Goal: Task Accomplishment & Management: Manage account settings

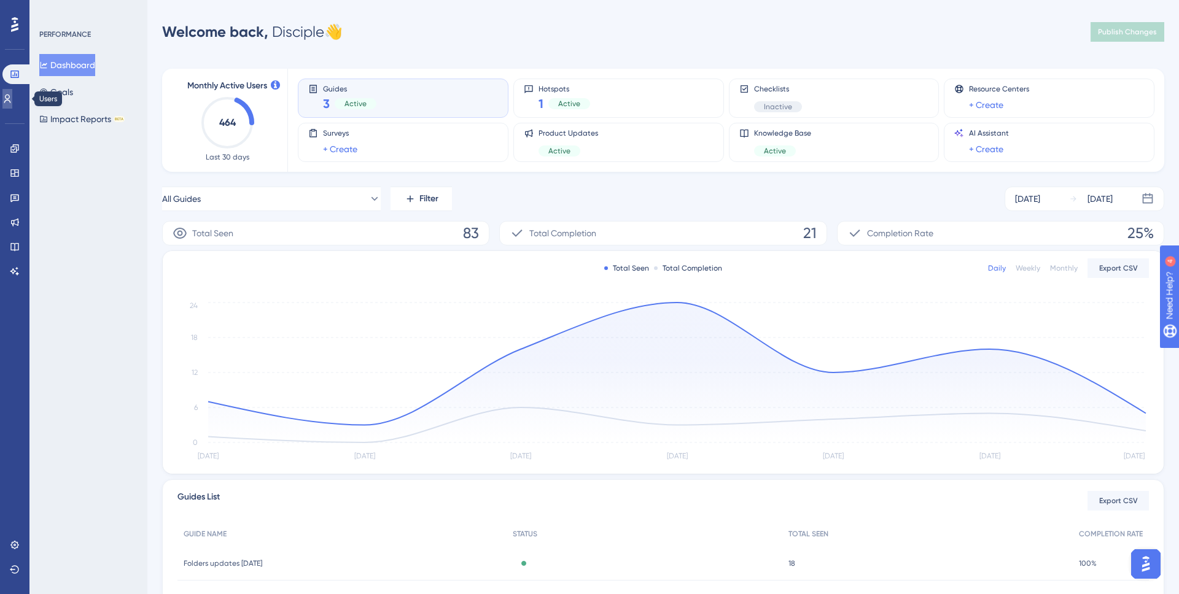
click at [12, 94] on icon at bounding box center [7, 99] width 10 height 10
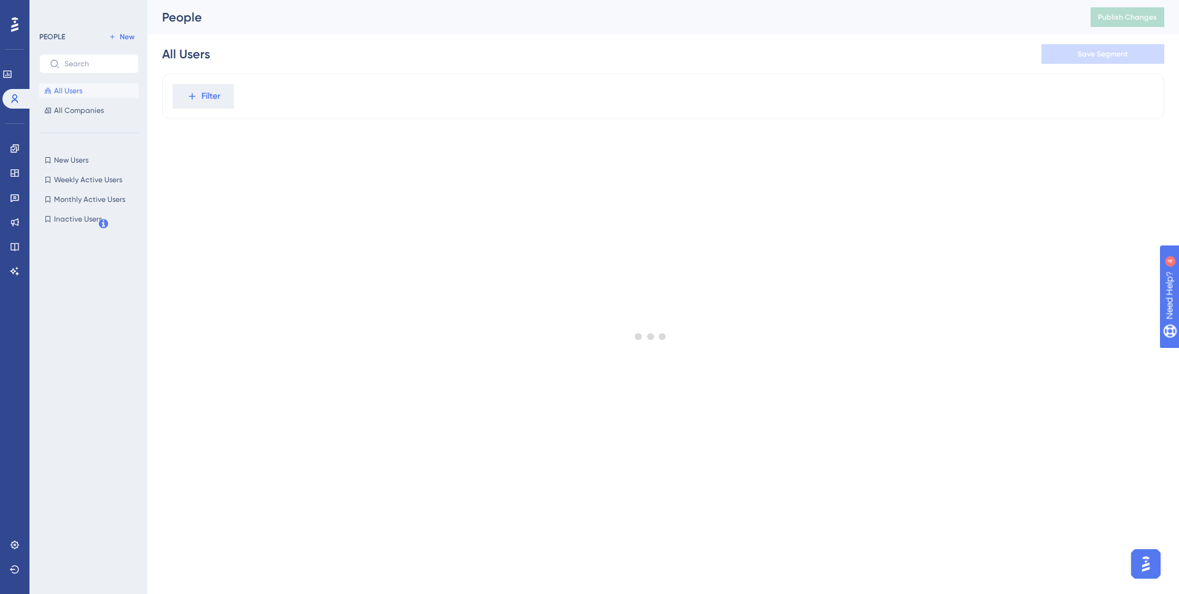
click at [93, 168] on div "New Users New Users Weekly Active Users Weekly Active Users Monthly Active User…" at bounding box center [88, 190] width 99 height 74
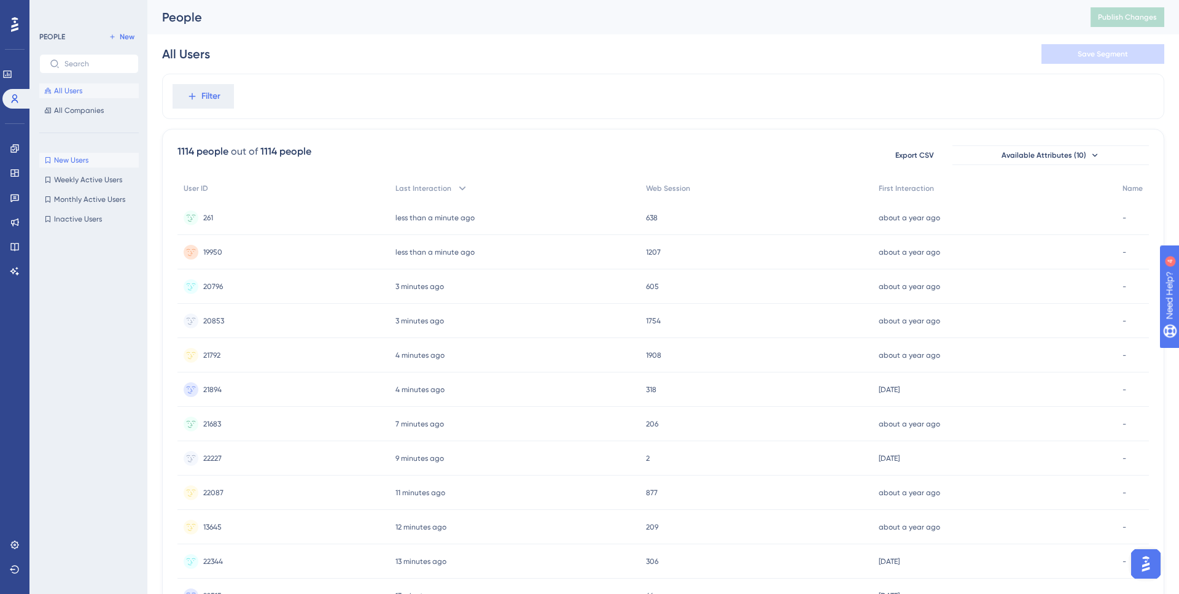
click at [95, 156] on button "New Users New Users" at bounding box center [88, 160] width 99 height 15
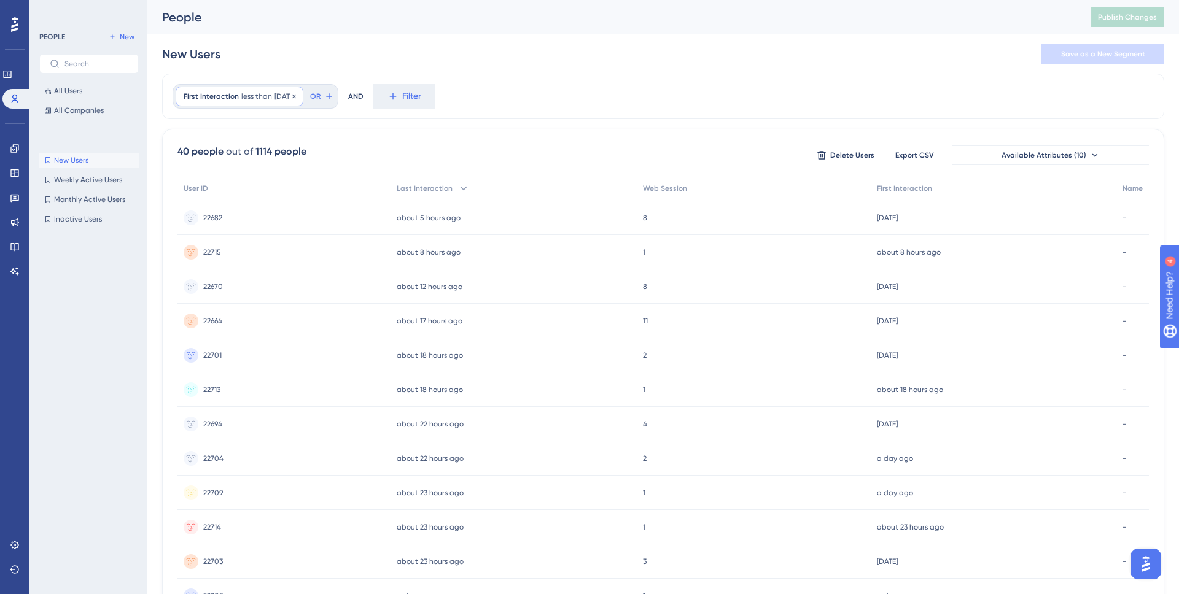
click at [274, 96] on span "[DATE]" at bounding box center [284, 96] width 21 height 10
drag, startPoint x: 226, startPoint y: 172, endPoint x: 191, endPoint y: 171, distance: 35.0
click at [191, 171] on div "10" at bounding box center [252, 175] width 133 height 25
type input "14"
click at [377, 357] on span "Done" at bounding box center [377, 361] width 21 height 15
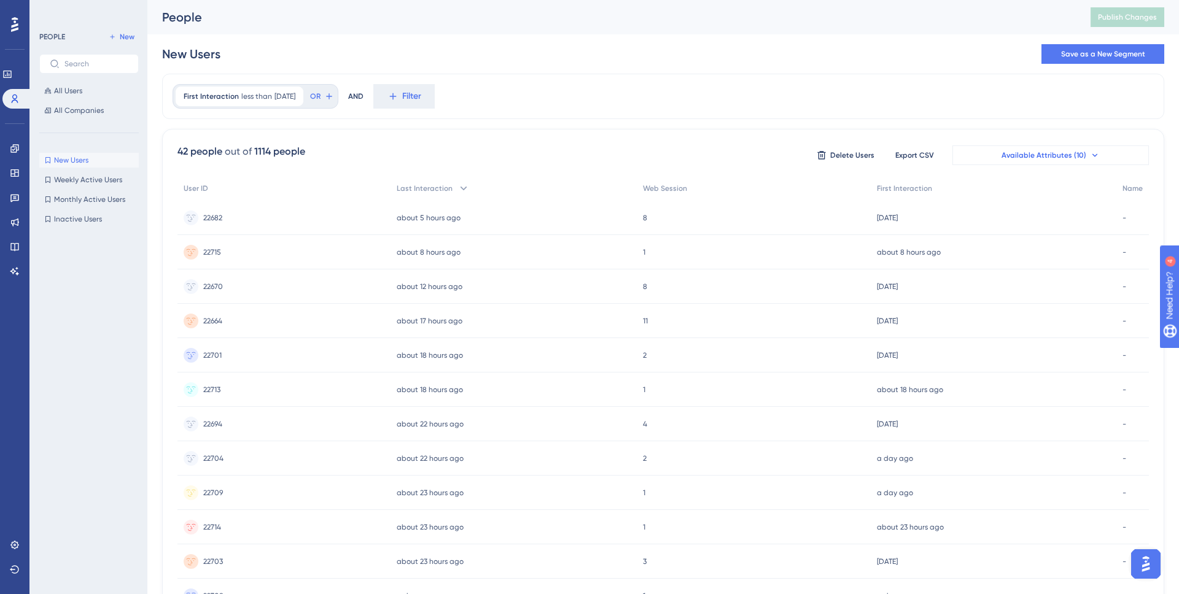
click at [1092, 147] on button "Available Attributes (10)" at bounding box center [1050, 156] width 196 height 20
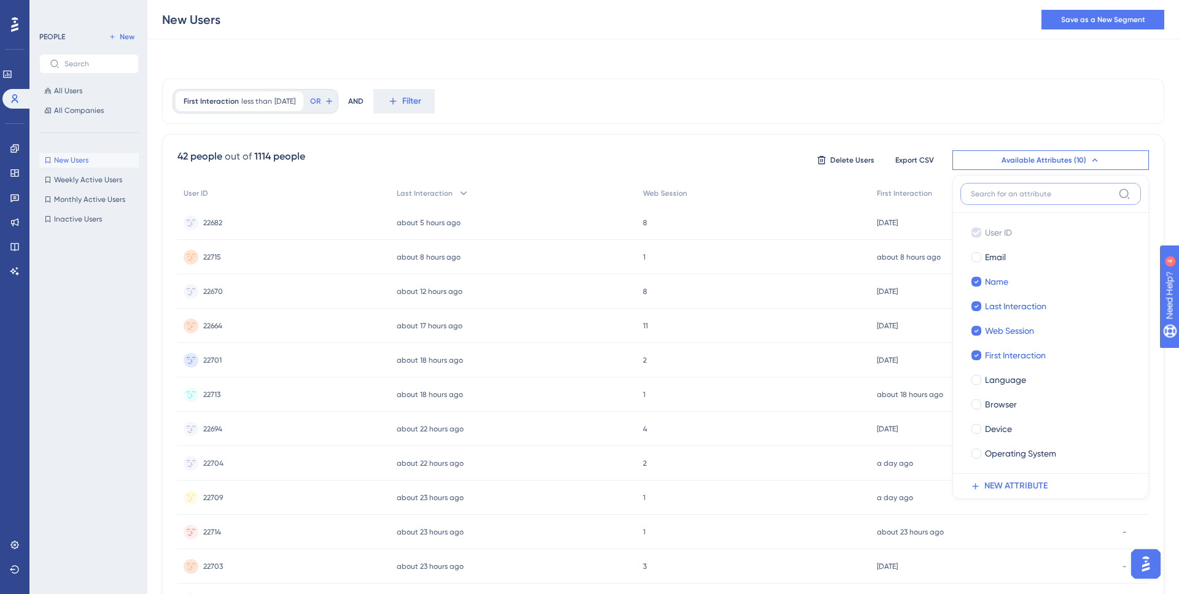
scroll to position [35, 0]
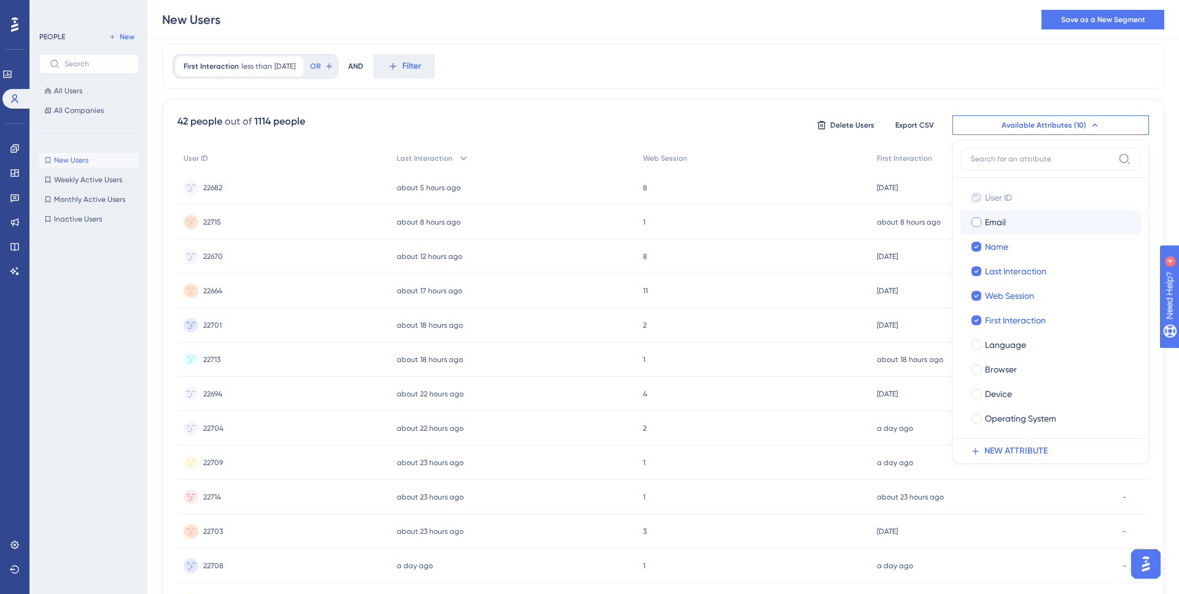
click at [1035, 225] on div "Email" at bounding box center [1058, 222] width 146 height 15
checkbox input "true"
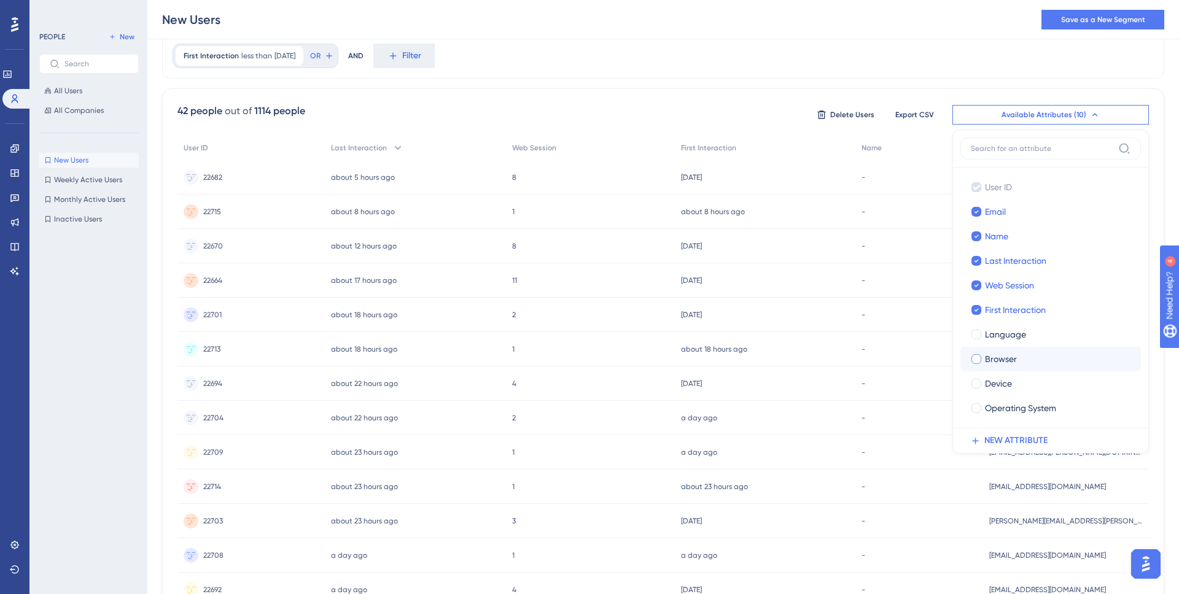
scroll to position [60, 0]
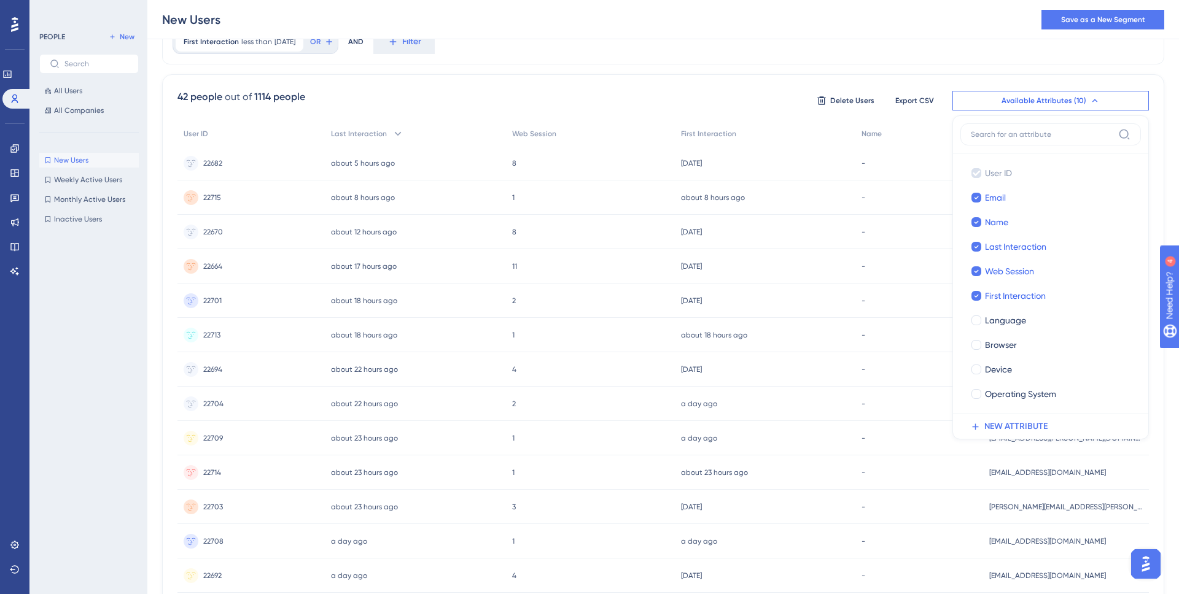
click at [806, 47] on div "First Interaction less than 14 days ago 14 days ago Remove OR AND Filter" at bounding box center [663, 41] width 1002 height 45
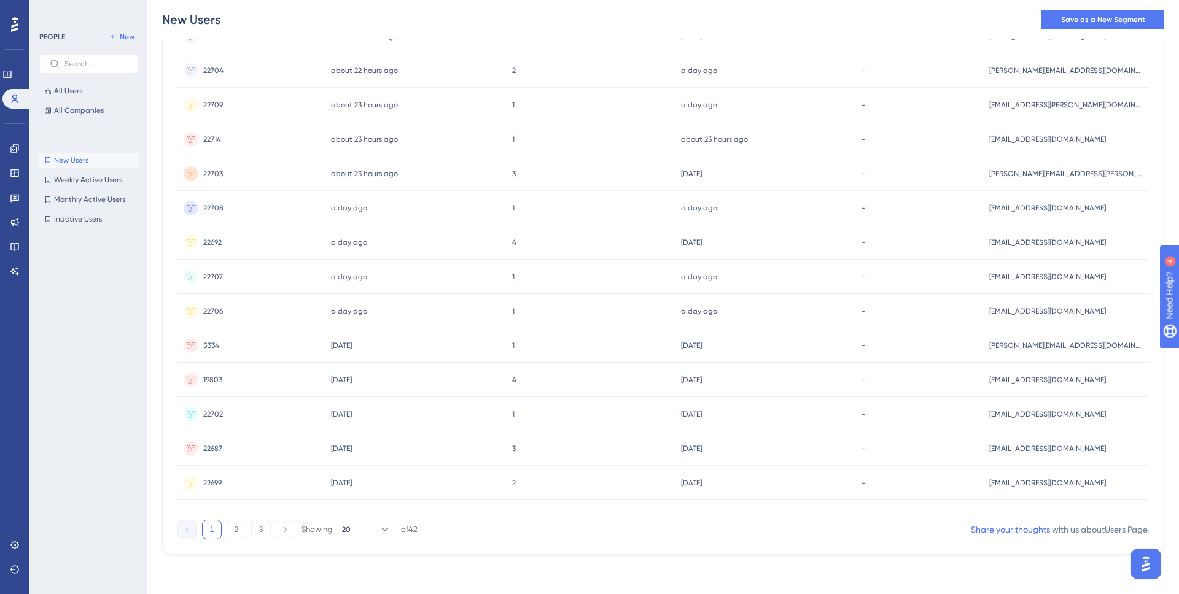
scroll to position [0, 0]
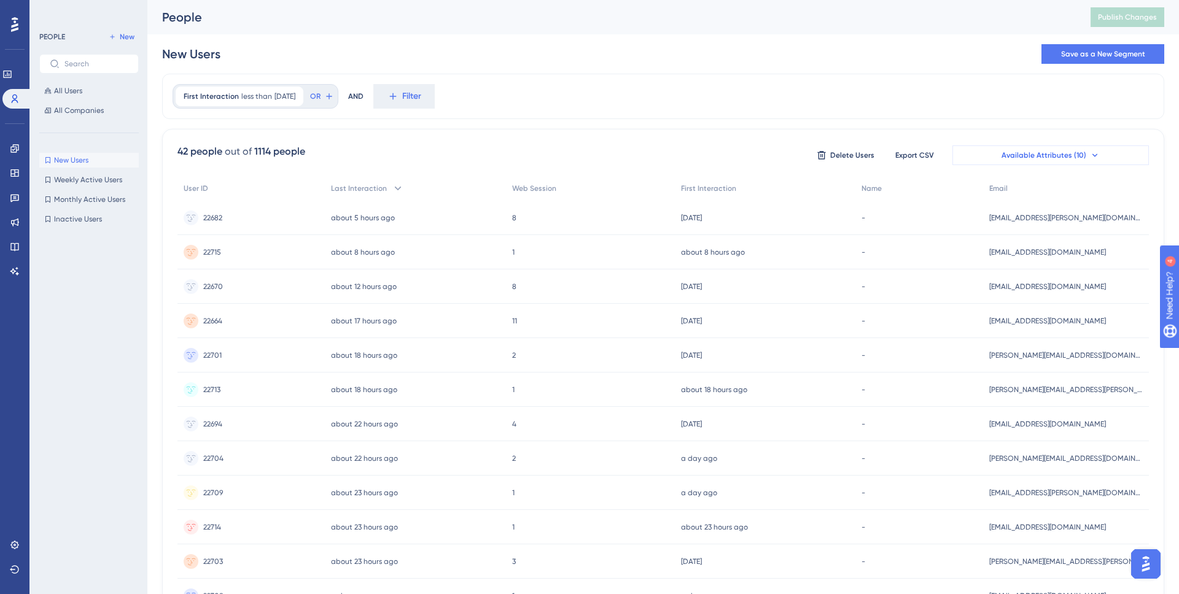
click at [1024, 159] on span "Available Attributes (10)" at bounding box center [1043, 155] width 85 height 10
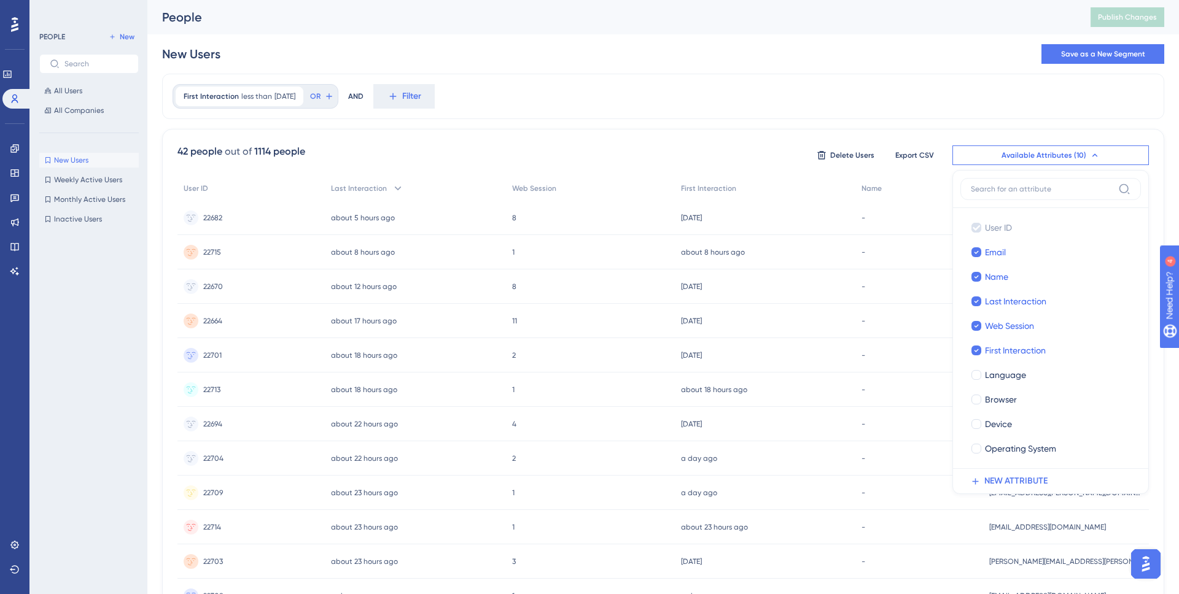
scroll to position [35, 0]
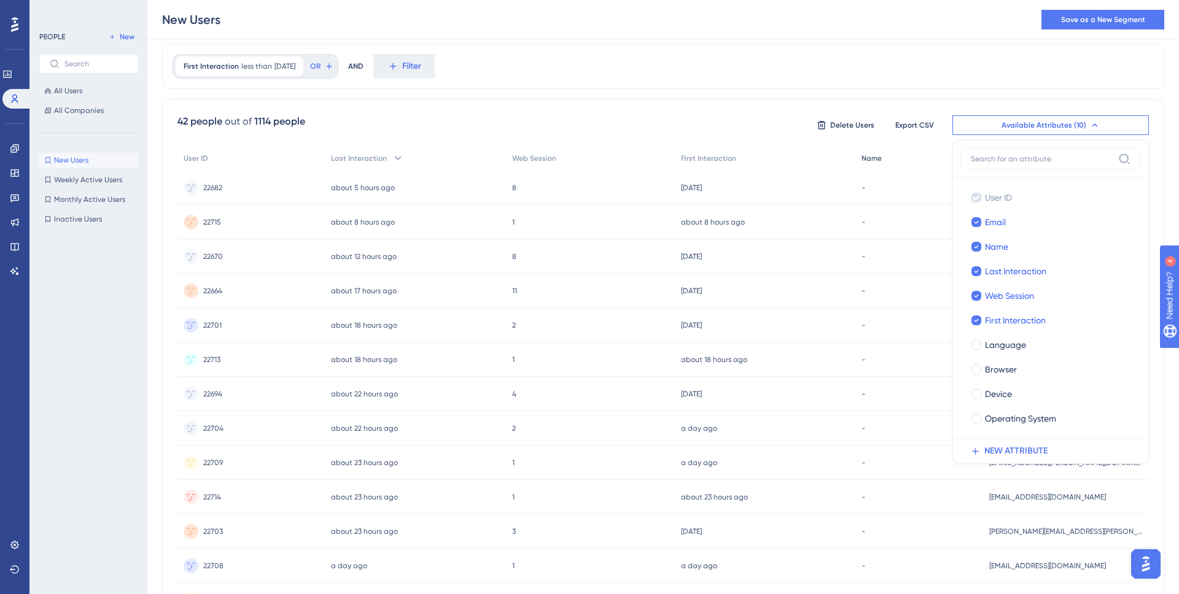
drag, startPoint x: 848, startPoint y: 71, endPoint x: 928, endPoint y: 149, distance: 112.5
click at [848, 70] on div "First Interaction less than 14 days ago 14 days ago Remove OR AND Filter" at bounding box center [663, 66] width 1002 height 45
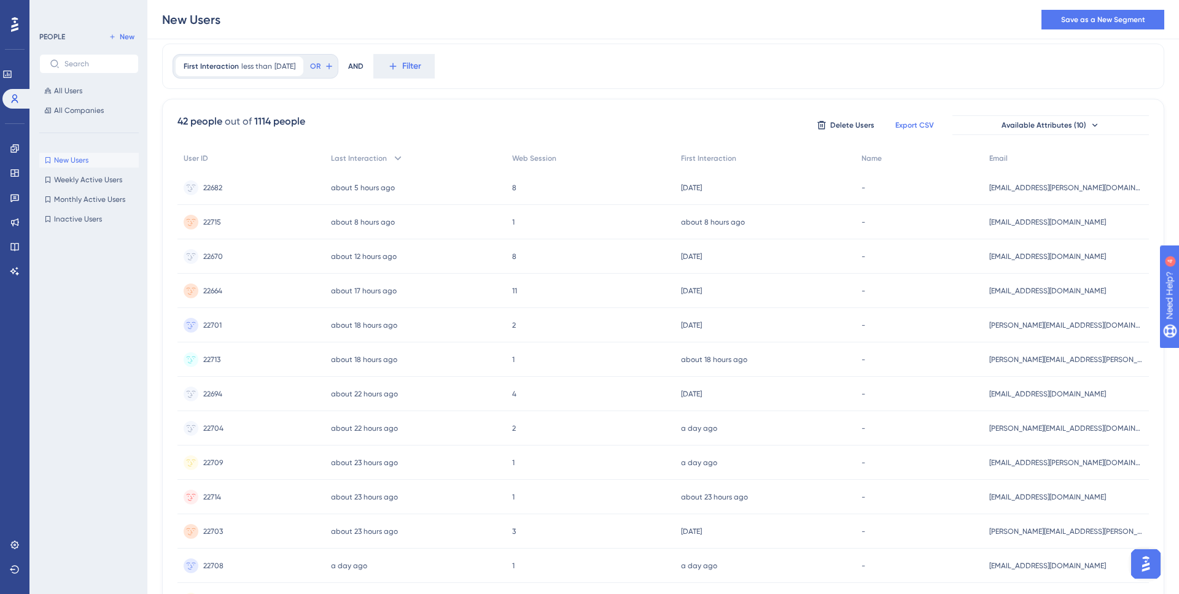
click at [906, 121] on span "Export CSV" at bounding box center [914, 125] width 39 height 10
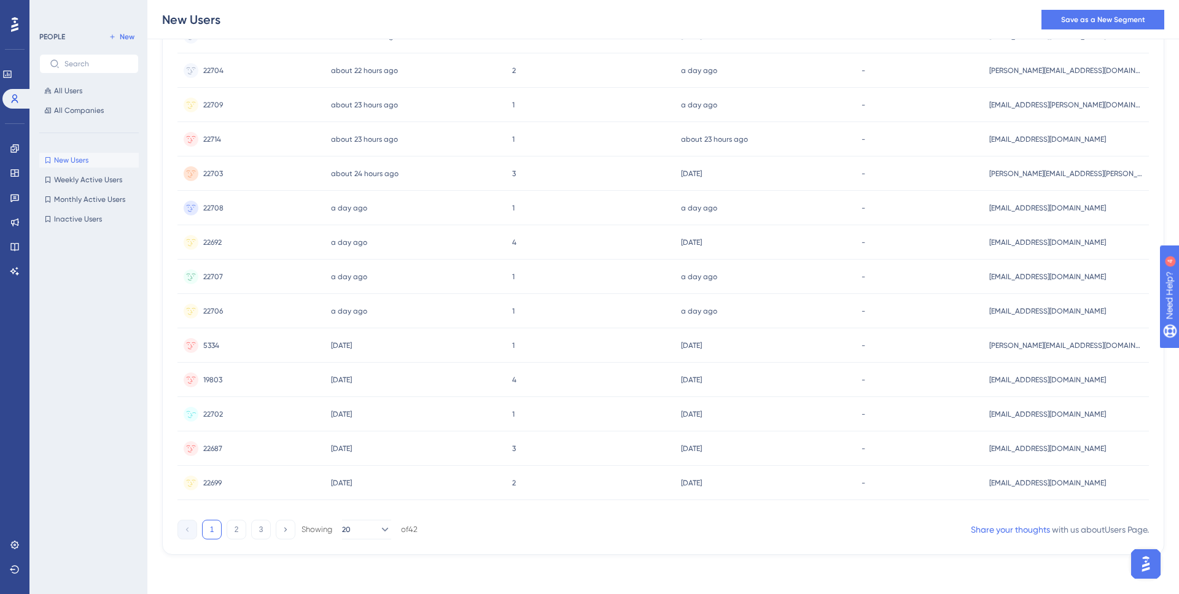
scroll to position [0, 0]
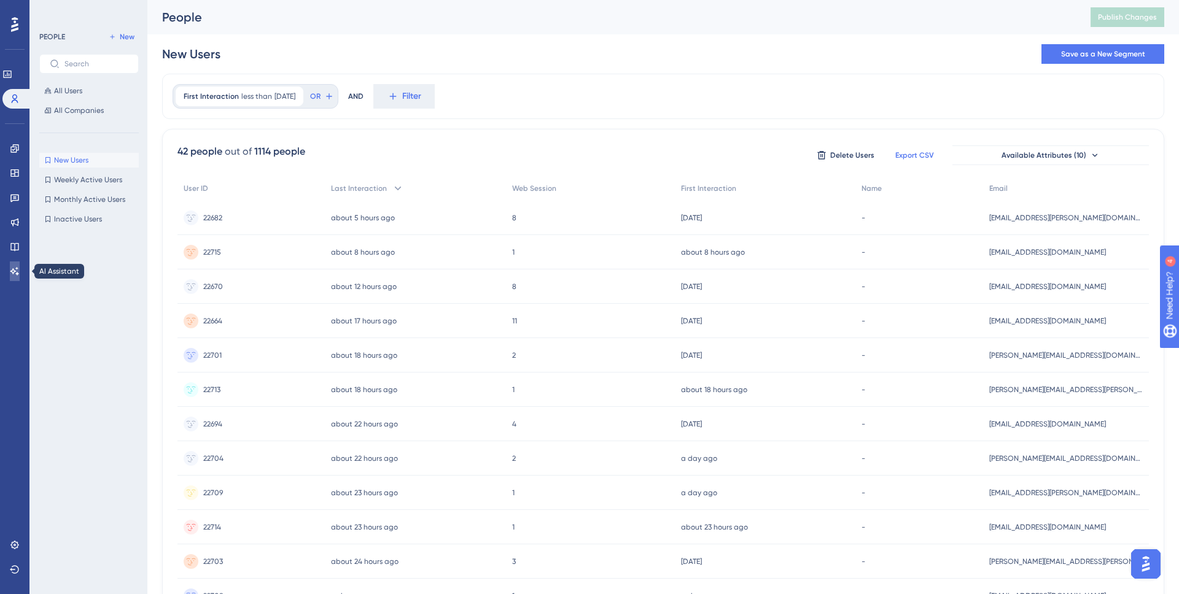
click at [14, 276] on icon at bounding box center [15, 271] width 10 height 10
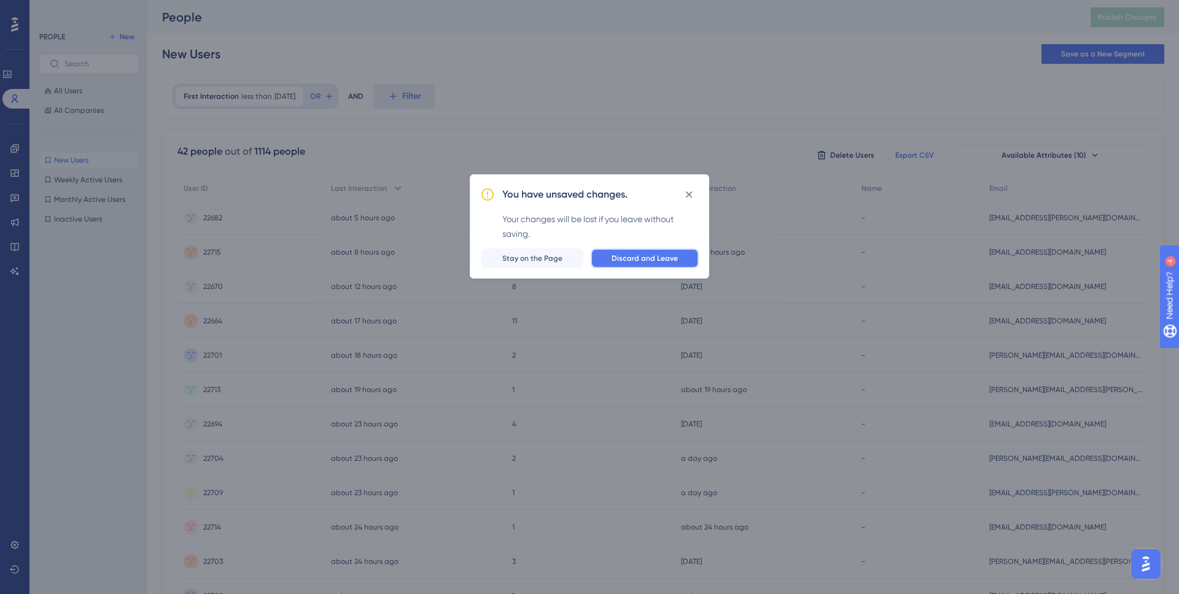
click at [685, 259] on button "Discard and Leave" at bounding box center [645, 259] width 108 height 20
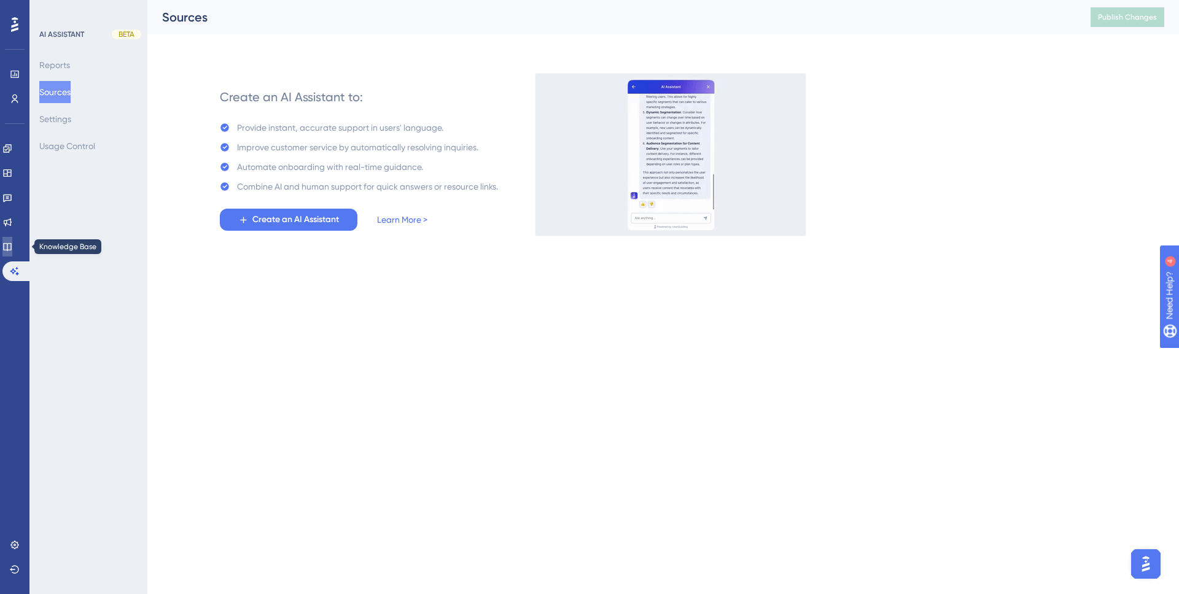
click at [12, 242] on icon at bounding box center [7, 247] width 10 height 10
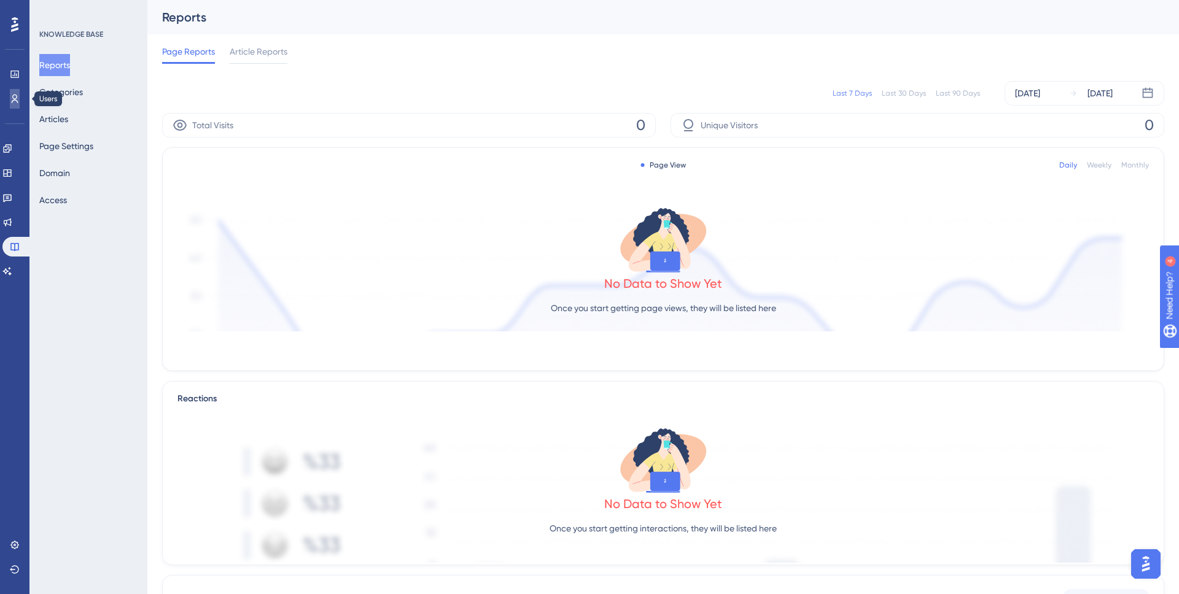
click at [12, 96] on icon at bounding box center [15, 99] width 10 height 10
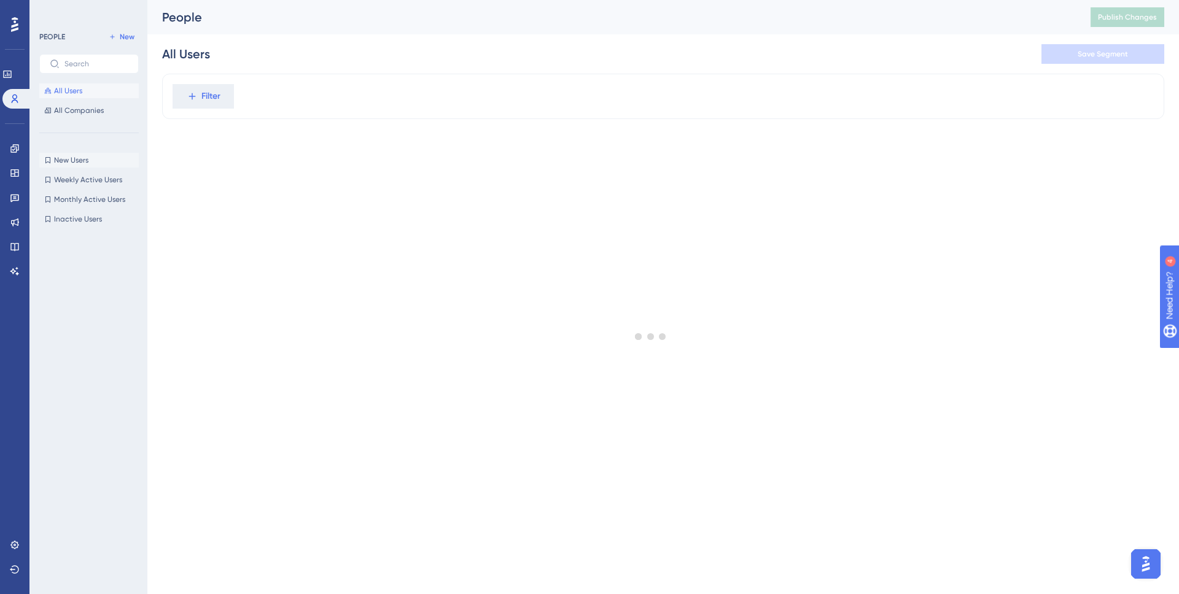
click at [80, 165] on button "New Users New Users" at bounding box center [88, 160] width 99 height 15
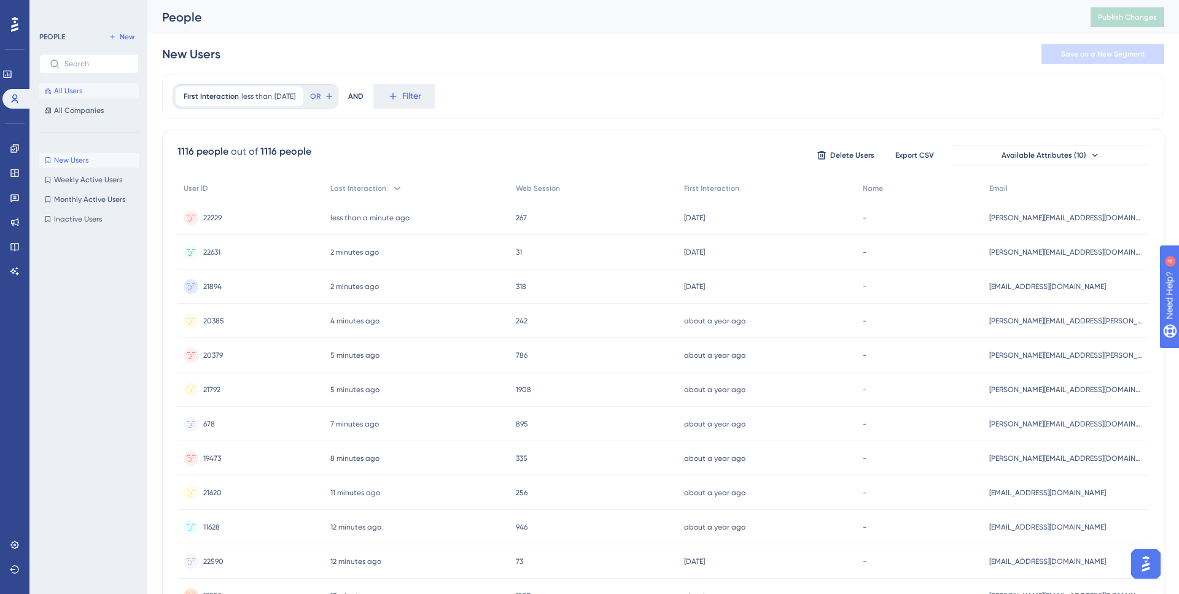
click at [71, 91] on span "All Users" at bounding box center [68, 91] width 28 height 10
click at [211, 98] on div at bounding box center [651, 337] width 1056 height 506
click at [208, 100] on span "Filter" at bounding box center [210, 96] width 19 height 15
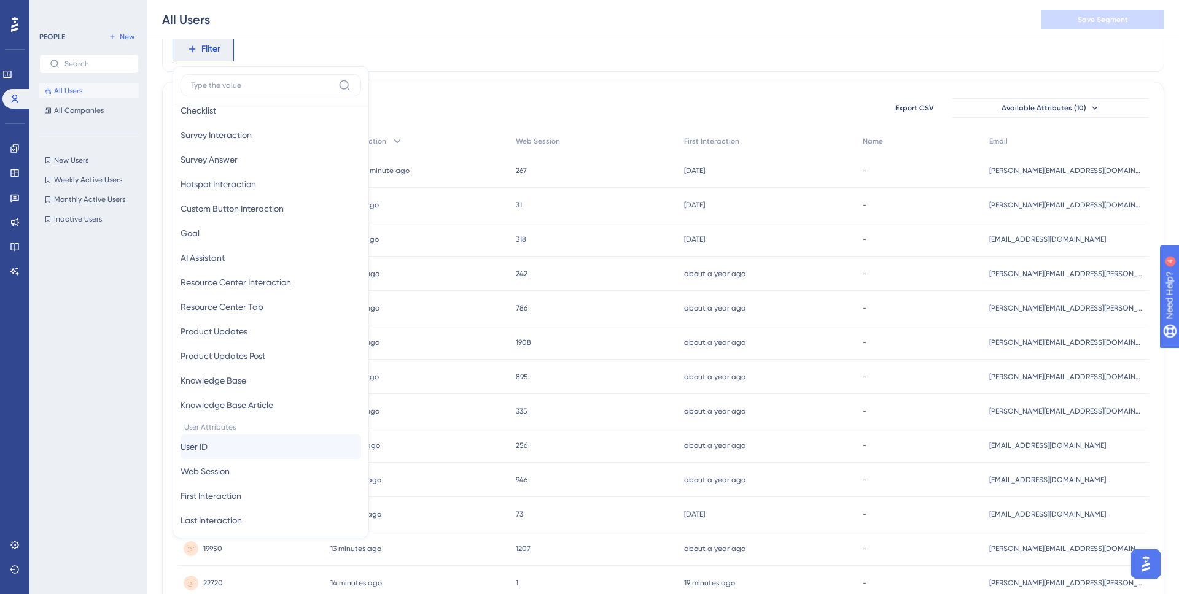
scroll to position [394, 0]
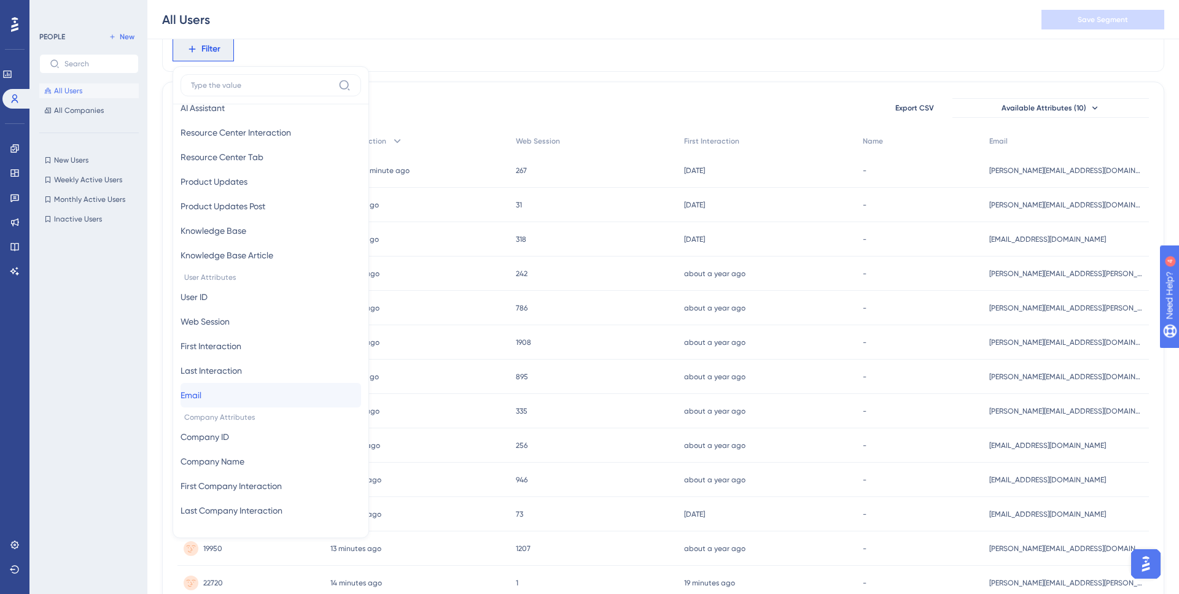
click at [244, 393] on button "Email Email" at bounding box center [271, 395] width 181 height 25
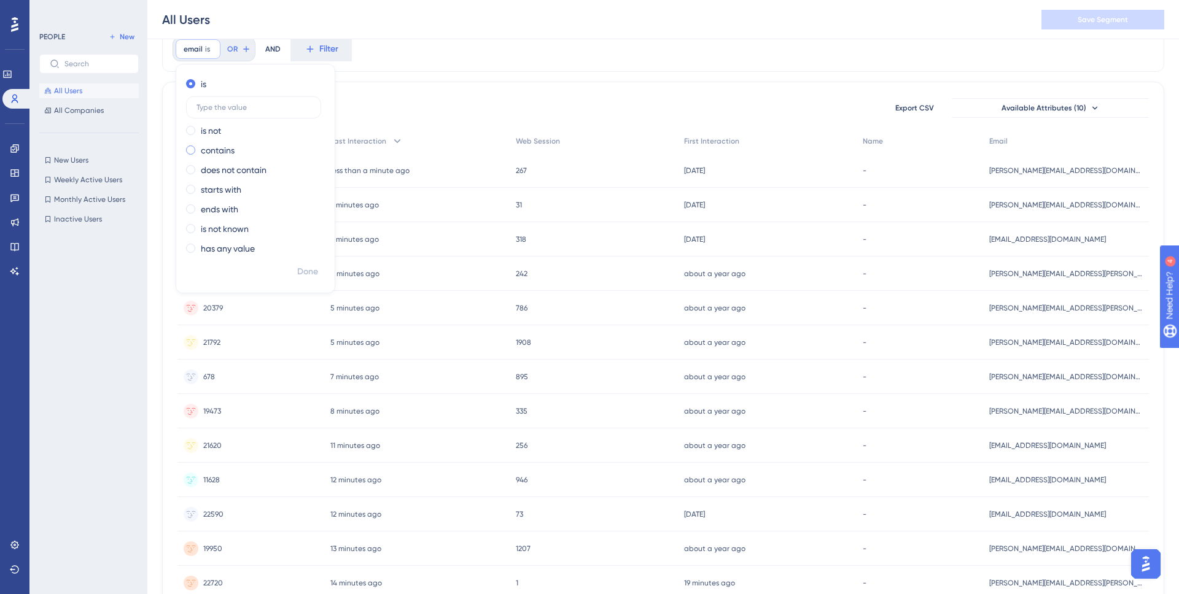
click at [227, 152] on label "contains" at bounding box center [218, 150] width 34 height 15
click at [247, 144] on input "text" at bounding box center [253, 146] width 114 height 9
type input "barry"
click at [312, 273] on span "Done" at bounding box center [307, 272] width 21 height 15
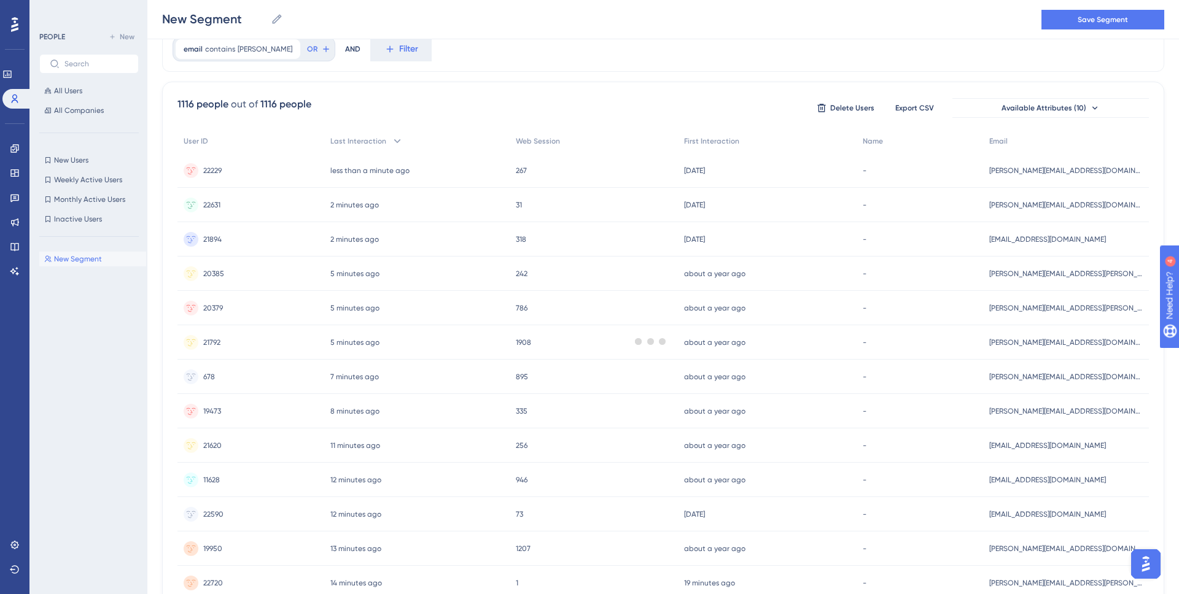
scroll to position [0, 0]
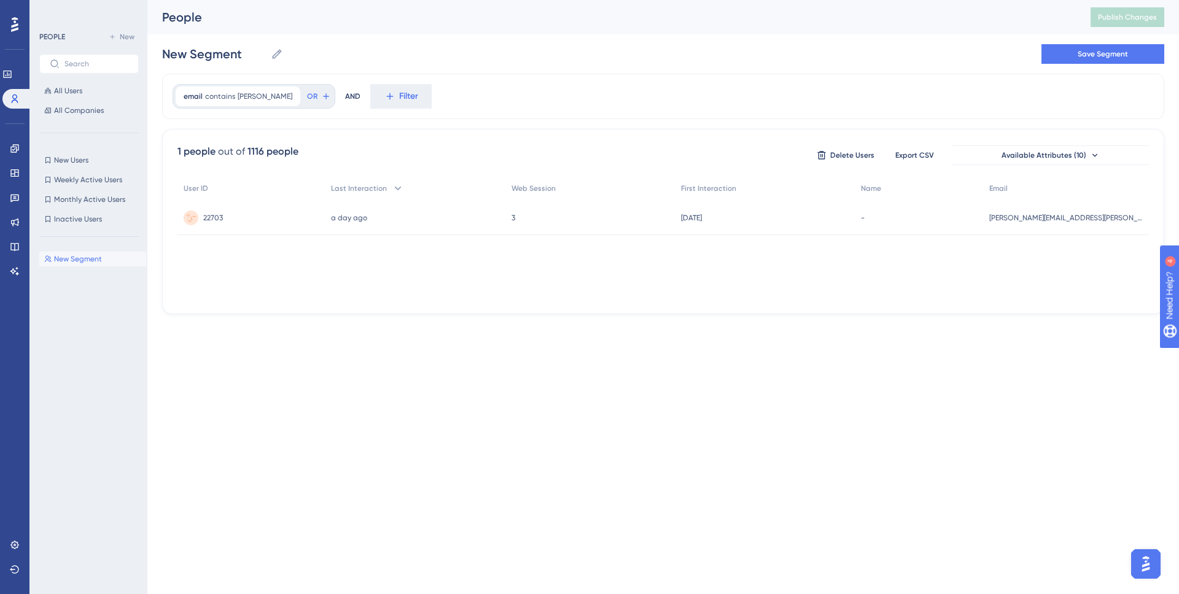
click at [284, 211] on div "22703 22703" at bounding box center [250, 218] width 147 height 34
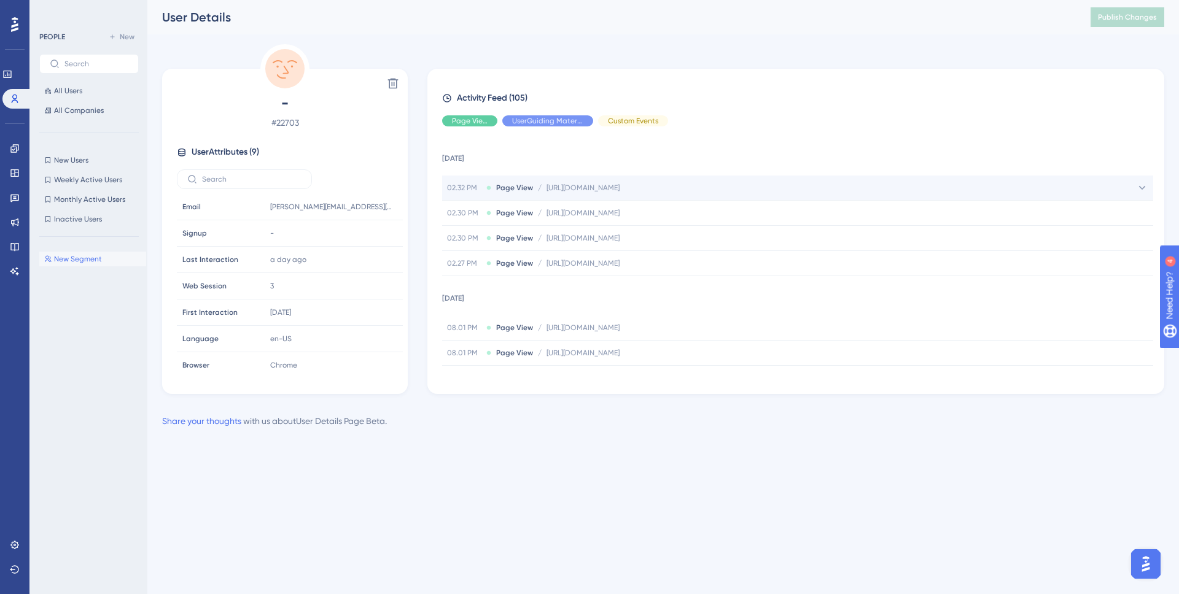
click at [833, 186] on div "02.32 PM Page View / https://console.disciplemedia.com/manage/mobilementor/disc…" at bounding box center [797, 188] width 711 height 25
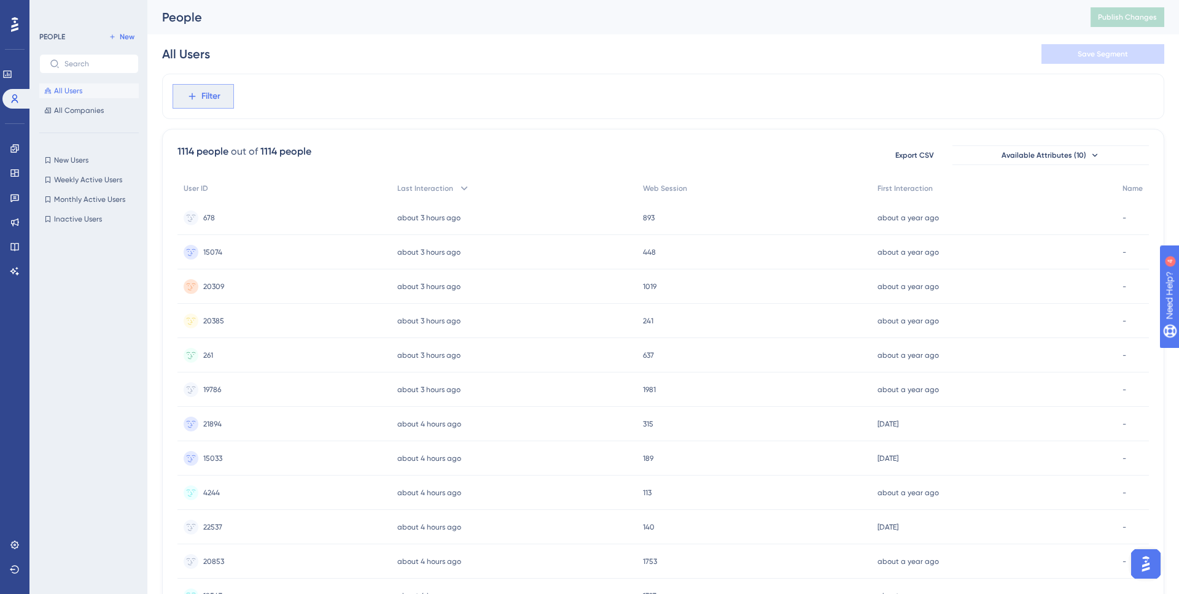
click at [207, 96] on span "Filter" at bounding box center [210, 96] width 19 height 15
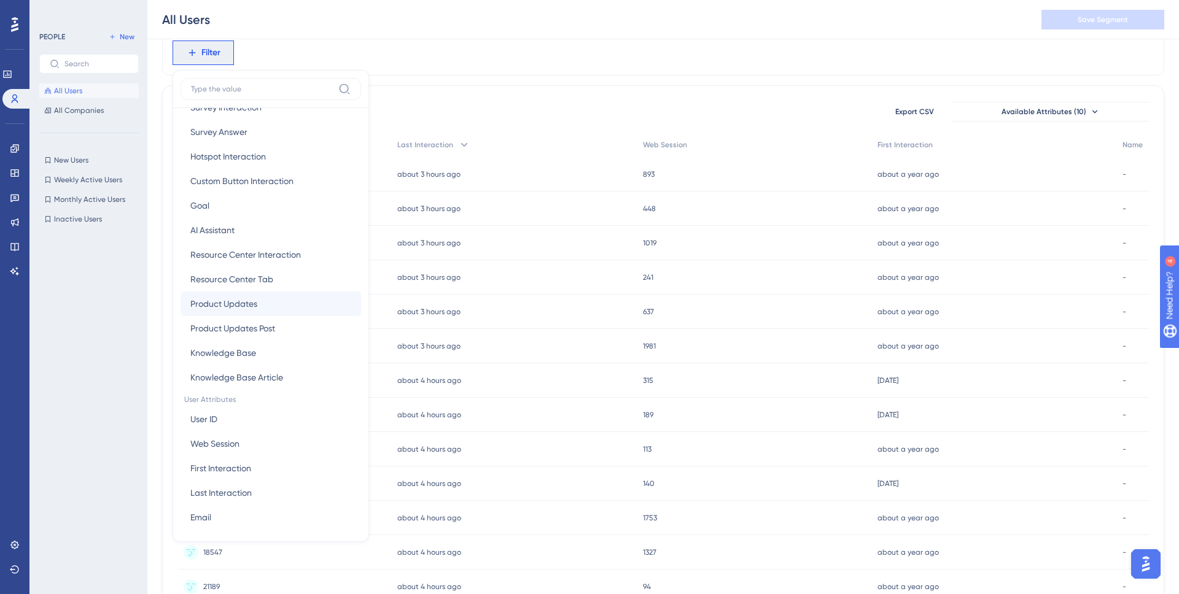
scroll to position [394, 0]
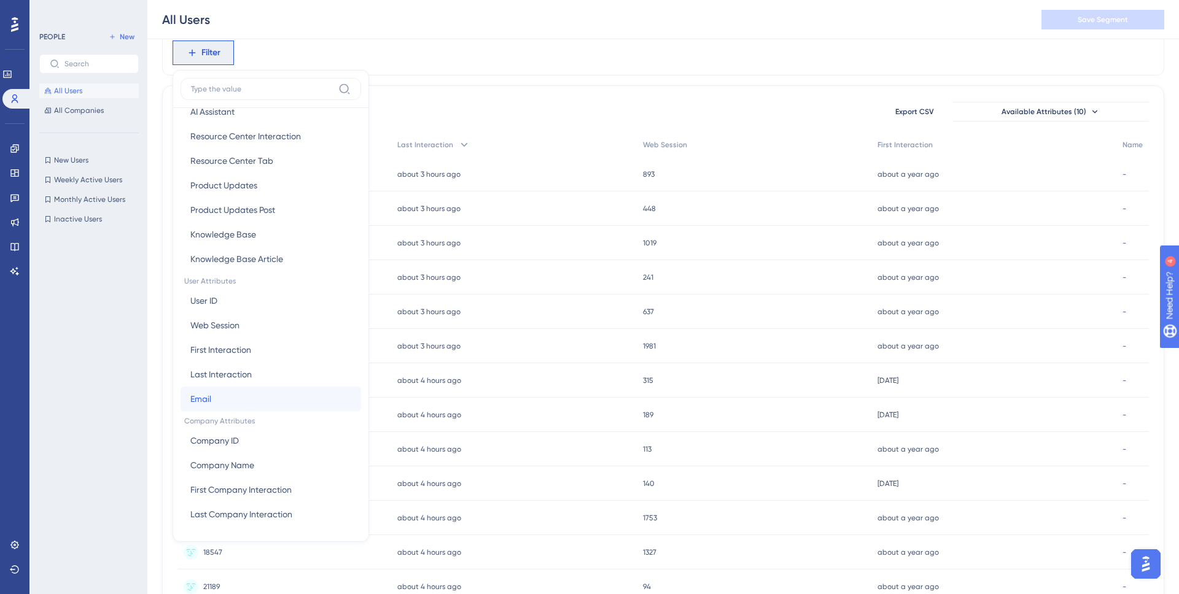
click at [240, 395] on button "Email Email" at bounding box center [271, 399] width 181 height 25
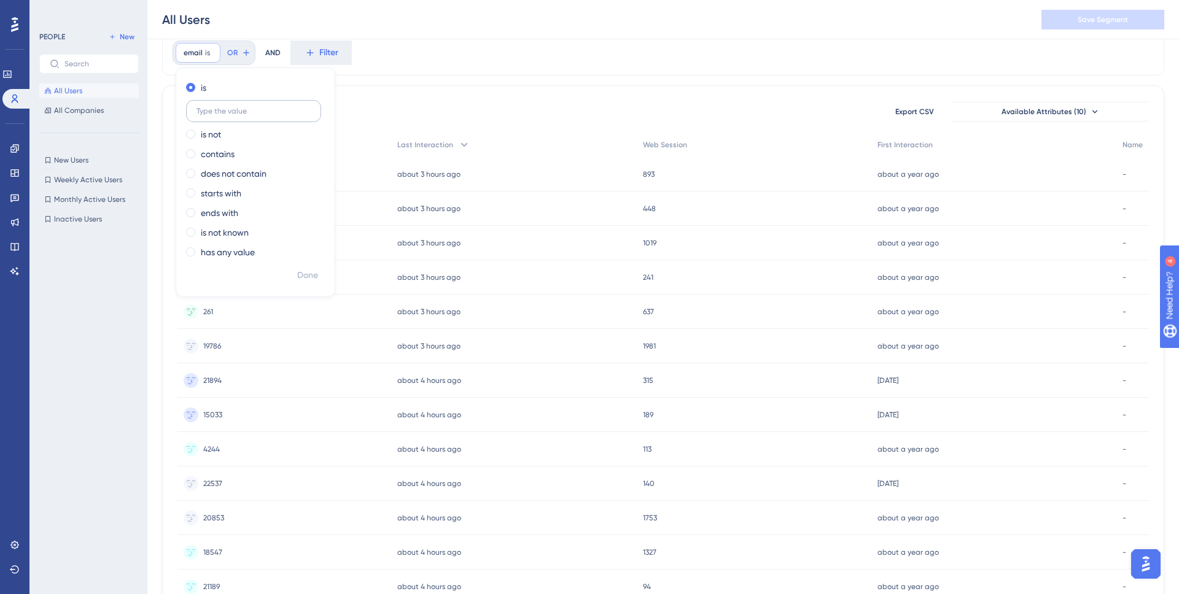
click at [250, 106] on label at bounding box center [253, 111] width 135 height 22
click at [250, 107] on input "text" at bounding box center [253, 111] width 114 height 9
type input "bruno"
click at [223, 157] on label "contains" at bounding box center [218, 154] width 34 height 15
click at [310, 273] on span "Done" at bounding box center [307, 275] width 21 height 15
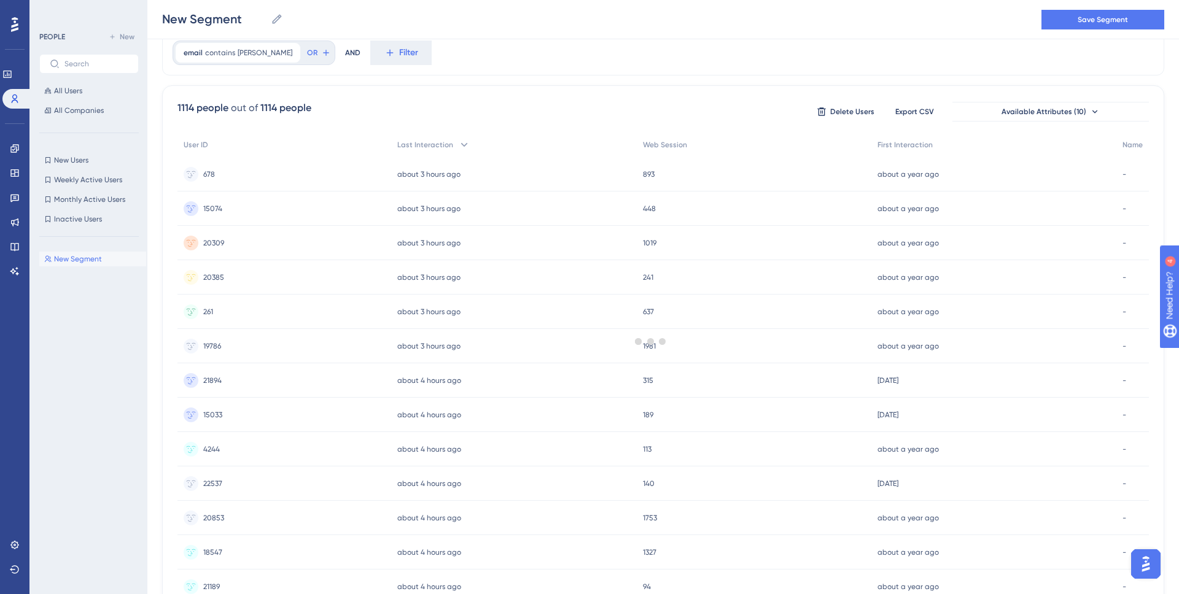
scroll to position [0, 0]
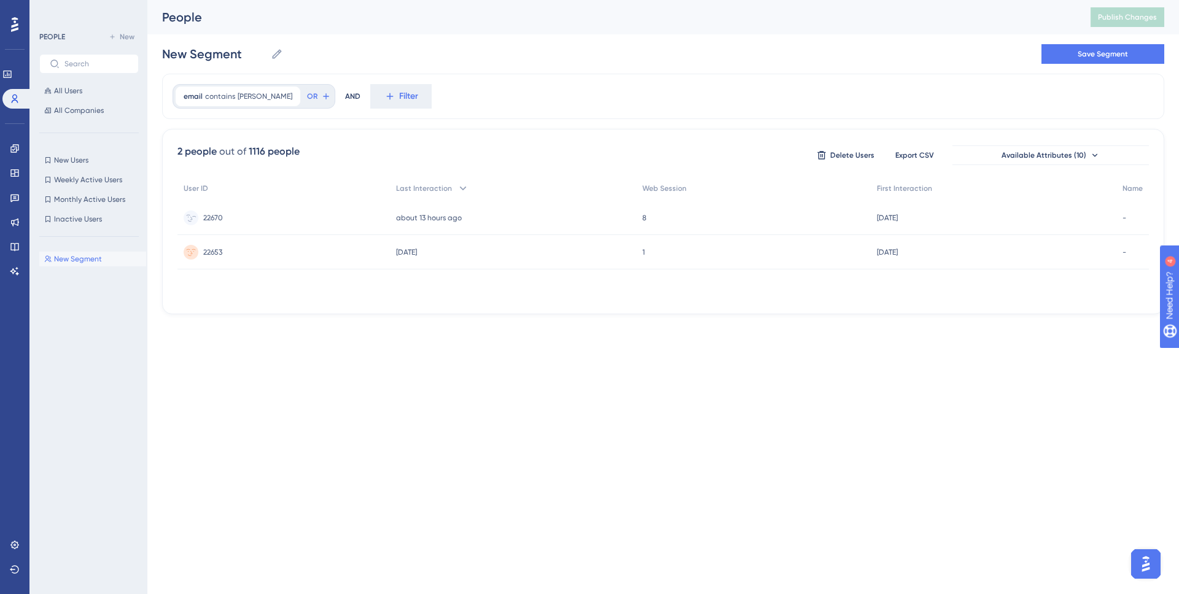
click at [279, 216] on div "22670 22670" at bounding box center [283, 218] width 212 height 34
click at [250, 243] on div at bounding box center [651, 337] width 1056 height 506
click at [258, 249] on div "22653 22653" at bounding box center [283, 252] width 212 height 34
click at [268, 205] on div "22670 22670" at bounding box center [283, 218] width 212 height 34
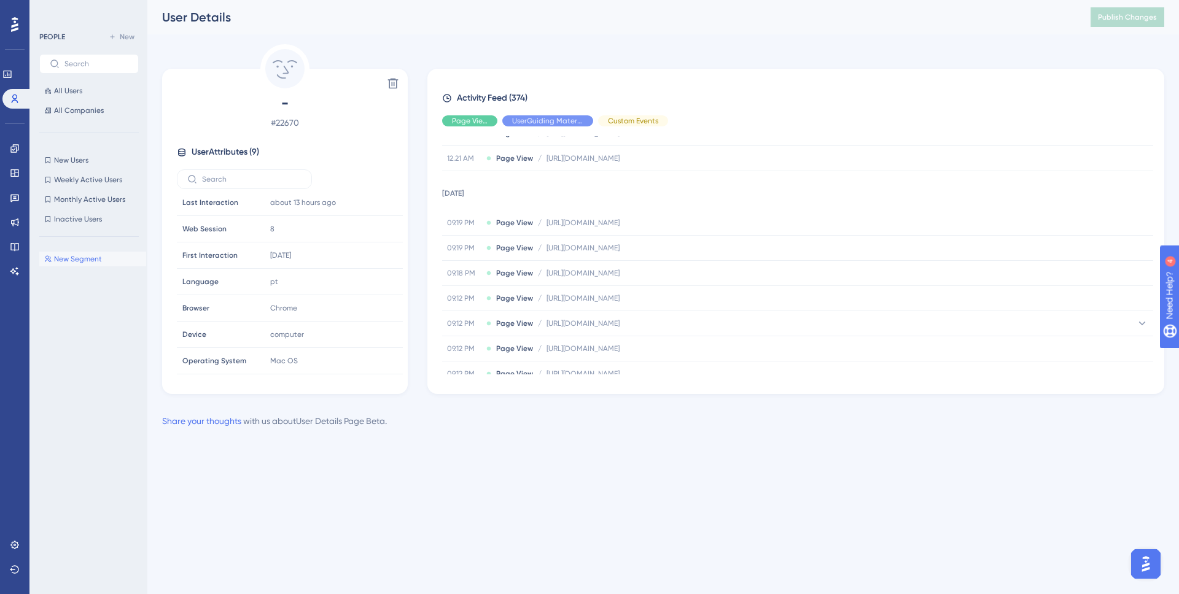
scroll to position [9961, 0]
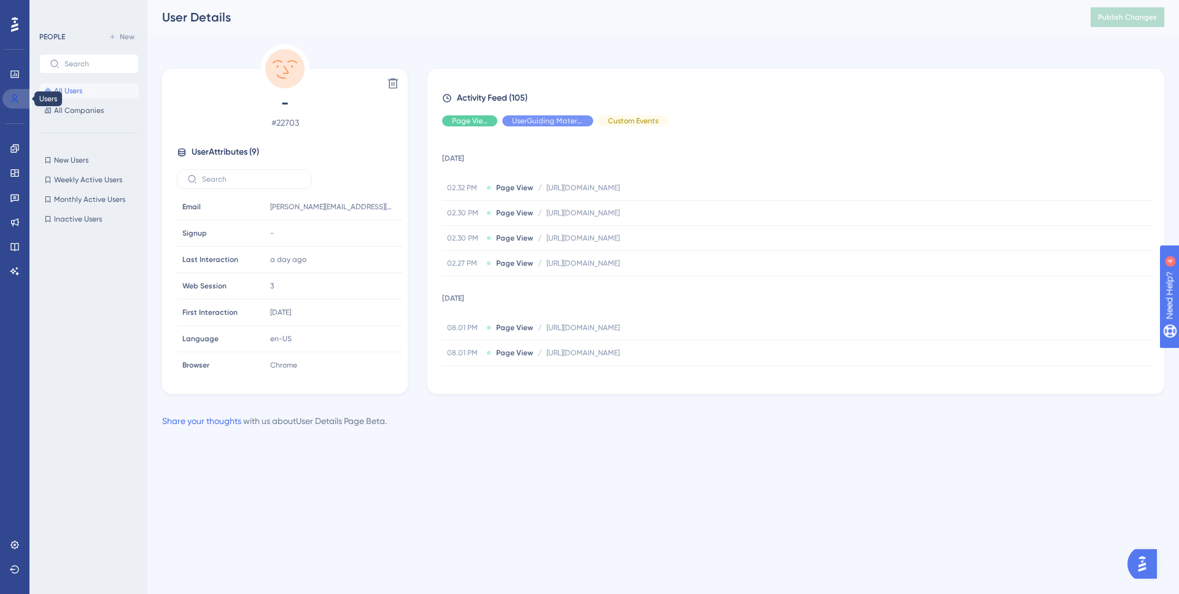
click at [15, 95] on icon at bounding box center [15, 99] width 7 height 9
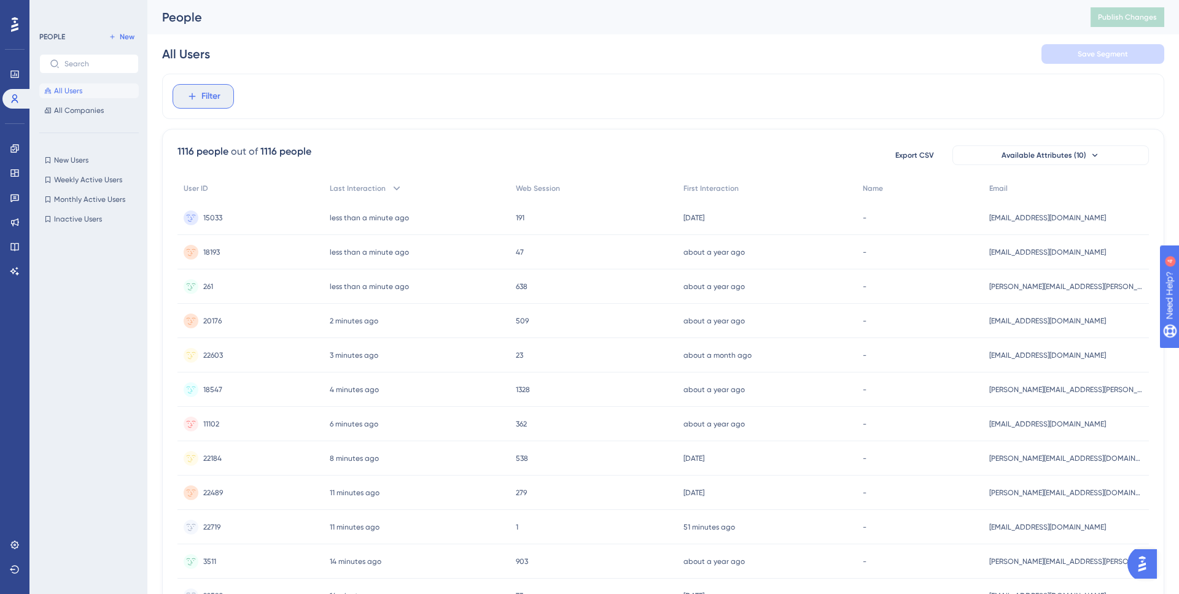
click at [224, 99] on button "Filter" at bounding box center [203, 96] width 61 height 25
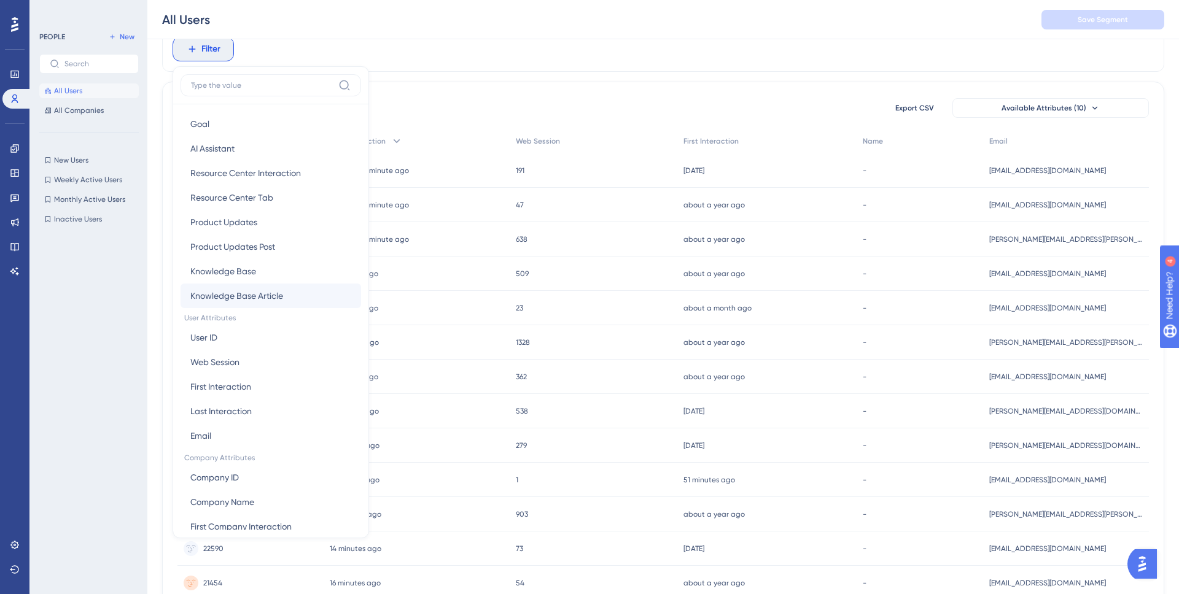
scroll to position [394, 0]
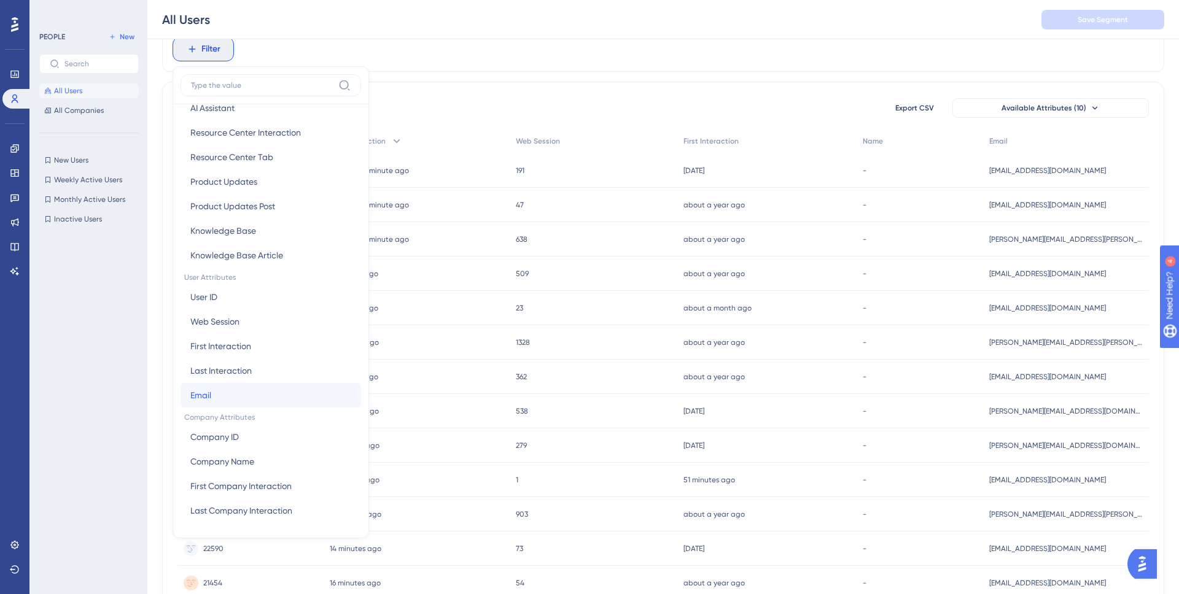
click at [262, 402] on button "Email Email" at bounding box center [271, 395] width 181 height 25
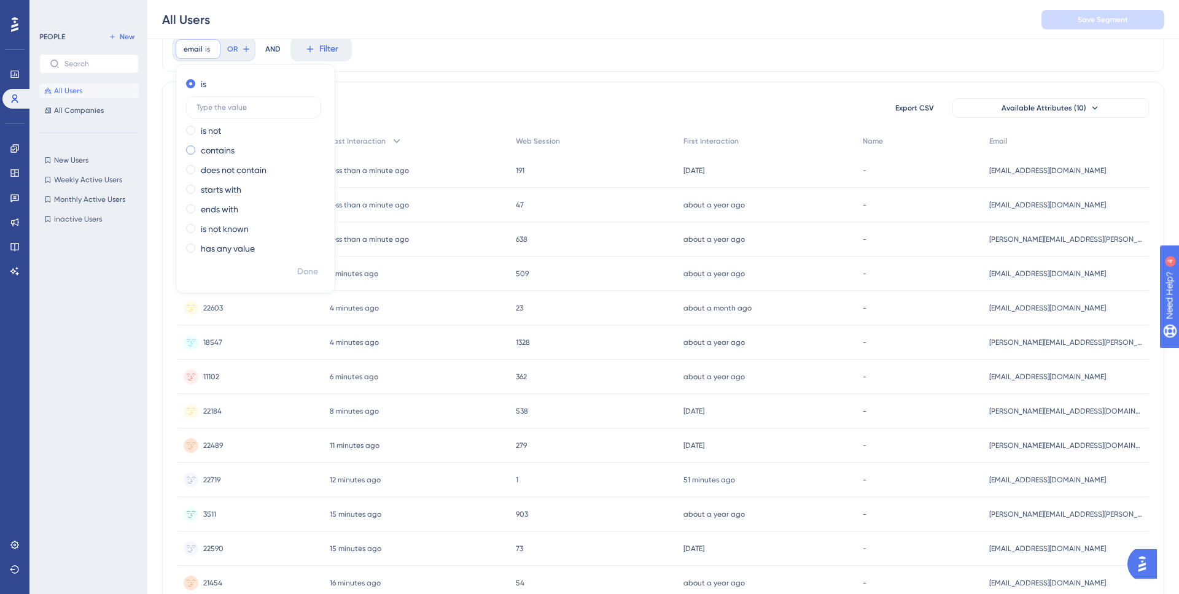
click at [219, 155] on label "contains" at bounding box center [218, 150] width 34 height 15
click at [245, 141] on label at bounding box center [253, 147] width 135 height 22
click at [245, 142] on input "text" at bounding box center [253, 146] width 114 height 9
type input "bruno"
click at [314, 278] on span "Done" at bounding box center [307, 272] width 21 height 15
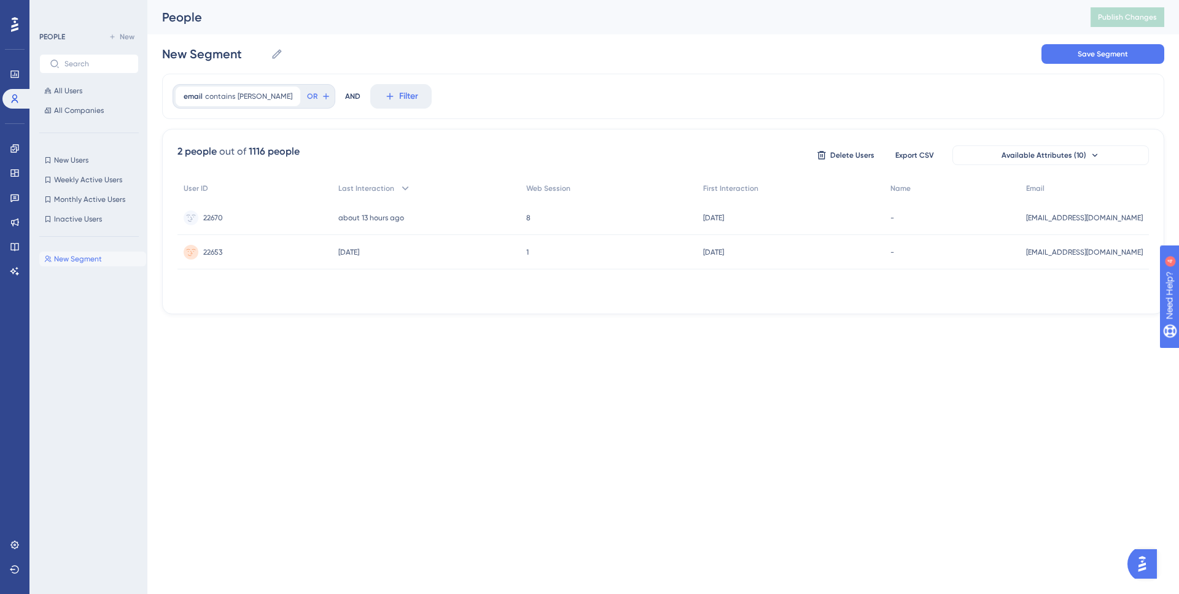
scroll to position [0, 0]
click at [283, 216] on div "22670 22670" at bounding box center [254, 218] width 155 height 34
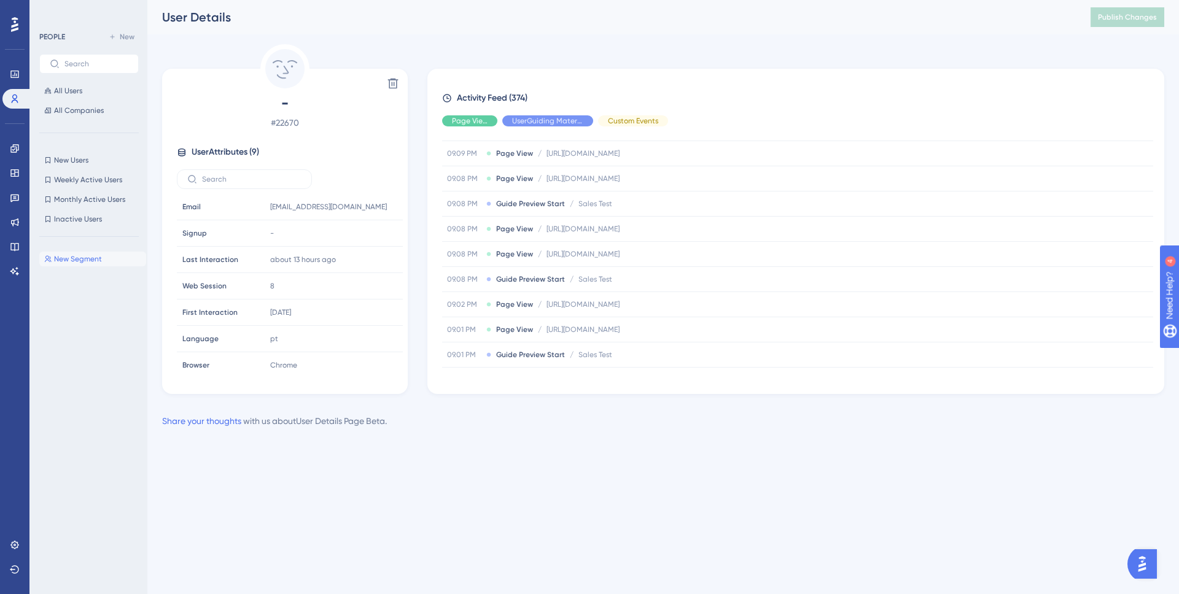
scroll to position [10723, 0]
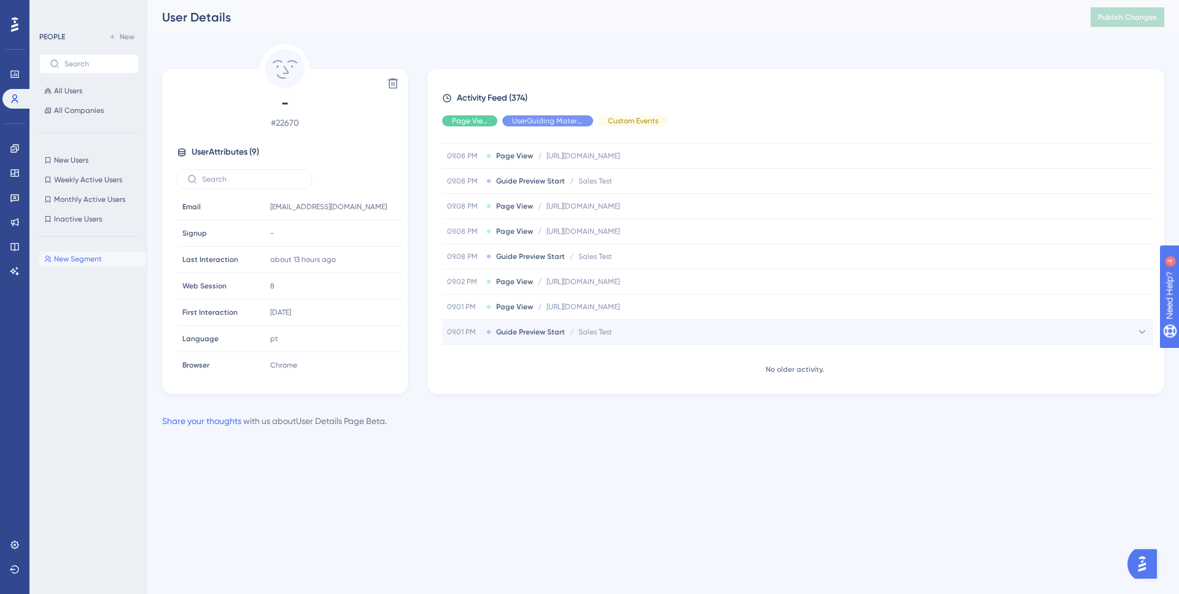
click at [508, 330] on span "Guide Preview Start" at bounding box center [530, 332] width 69 height 10
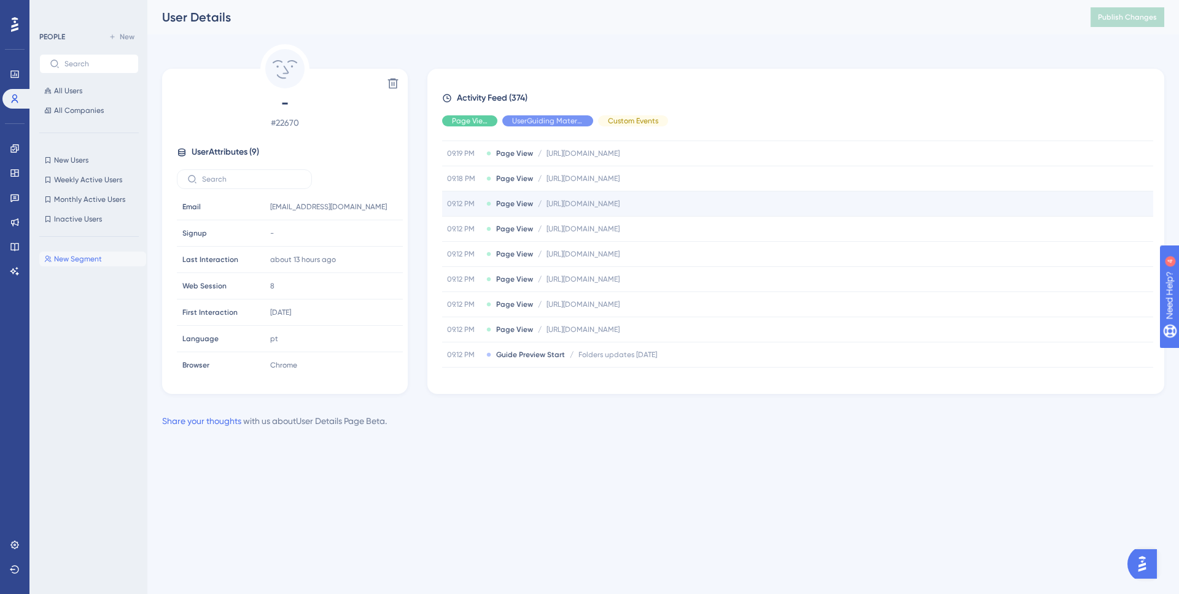
scroll to position [9476, 0]
click at [71, 91] on span "All Users" at bounding box center [68, 91] width 28 height 10
click at [81, 93] on span "All Users" at bounding box center [68, 91] width 28 height 10
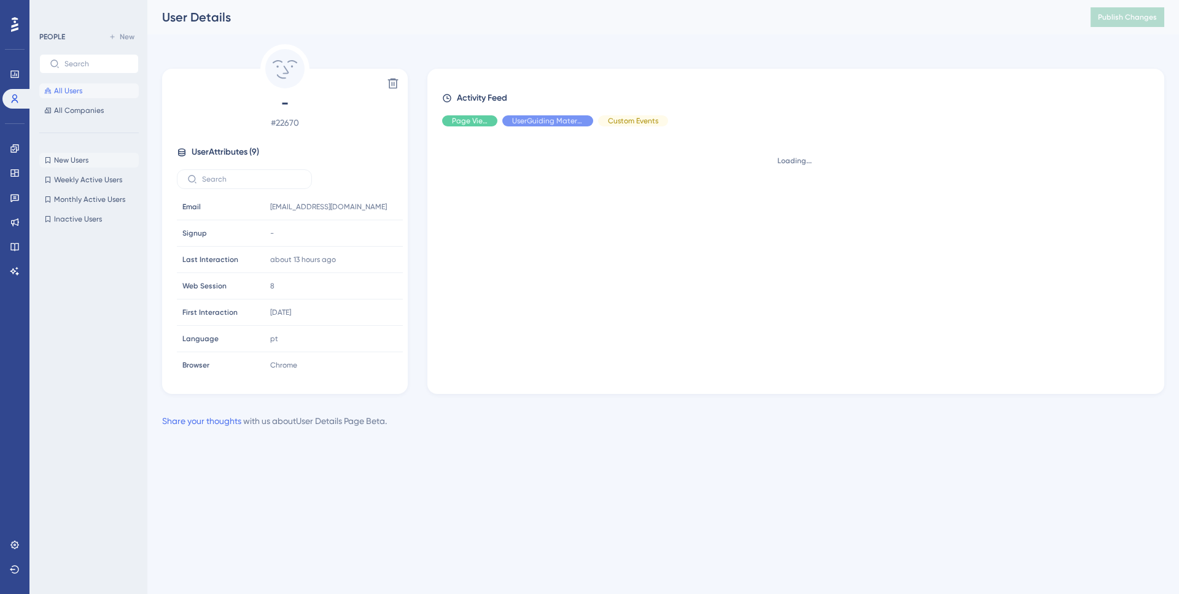
click at [78, 157] on span "New Users" at bounding box center [71, 160] width 34 height 10
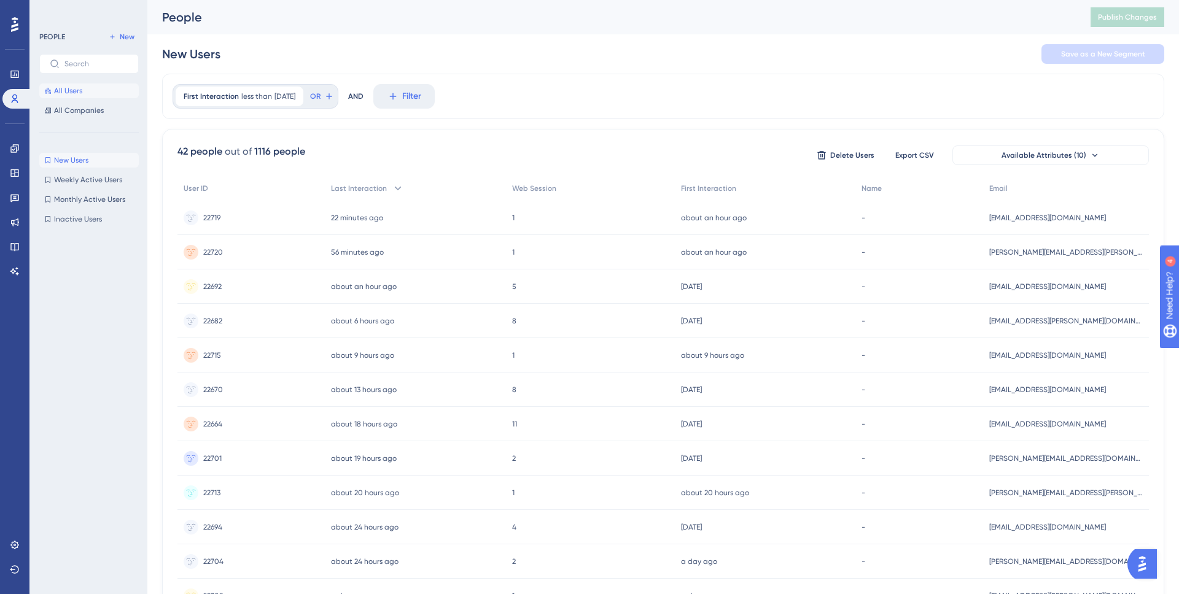
click at [88, 87] on button "All Users" at bounding box center [88, 91] width 99 height 15
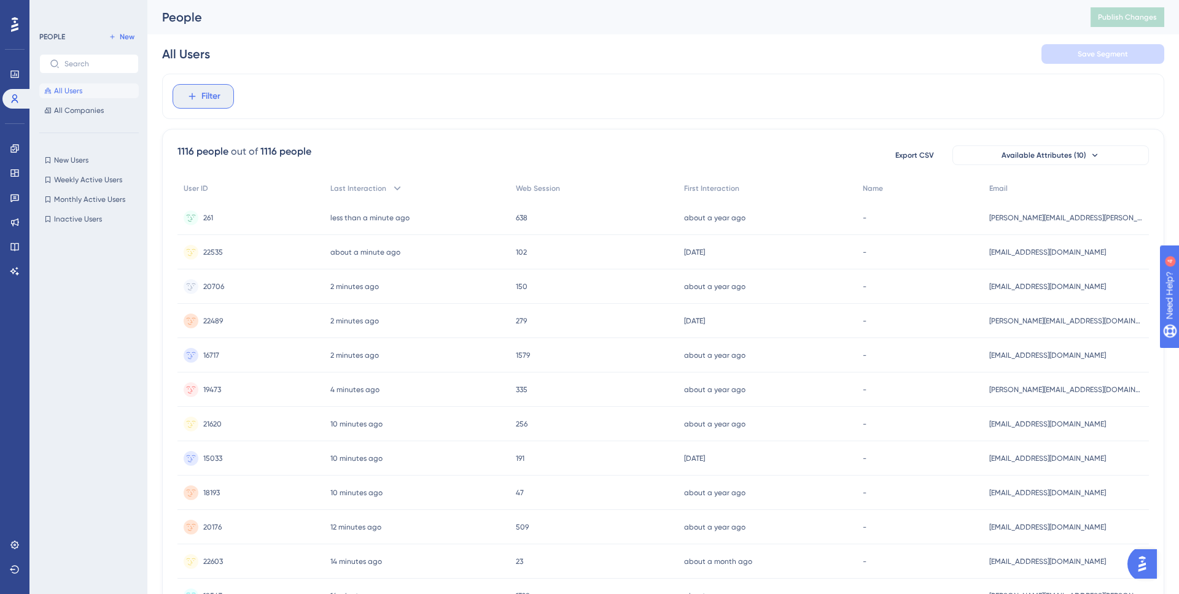
click at [210, 99] on span "Filter" at bounding box center [210, 96] width 19 height 15
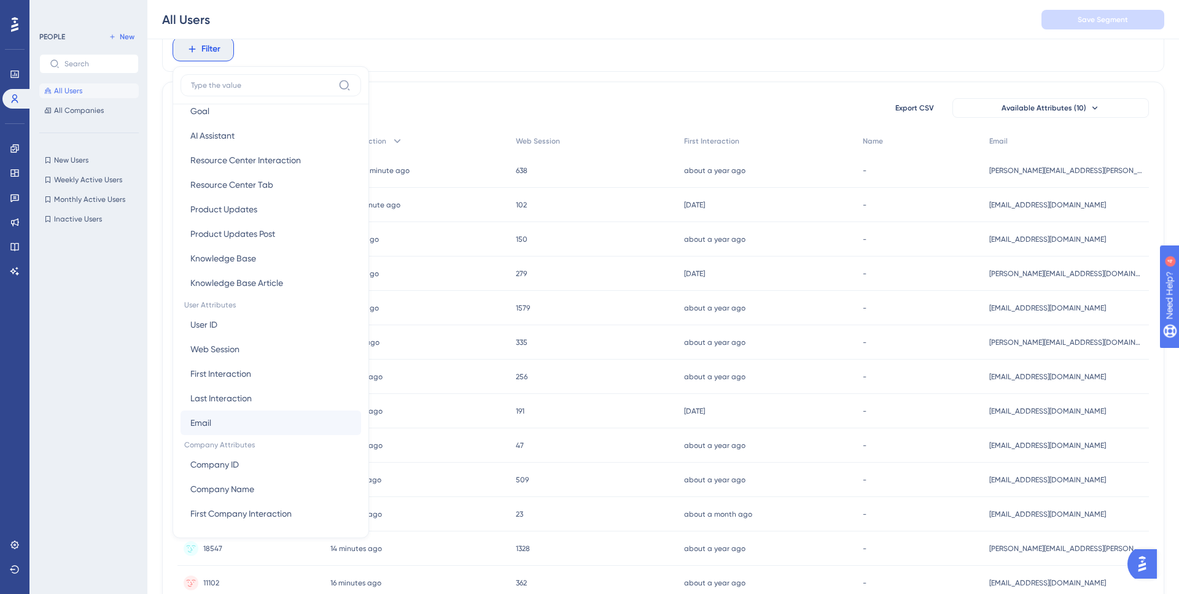
scroll to position [394, 0]
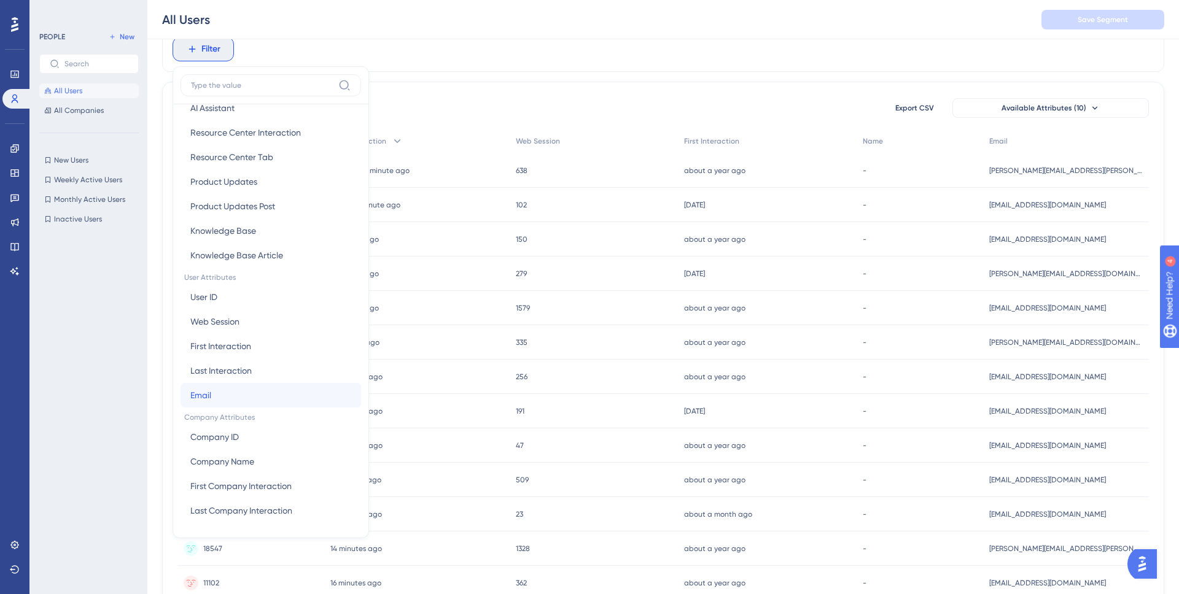
click at [223, 399] on button "Email Email" at bounding box center [271, 395] width 181 height 25
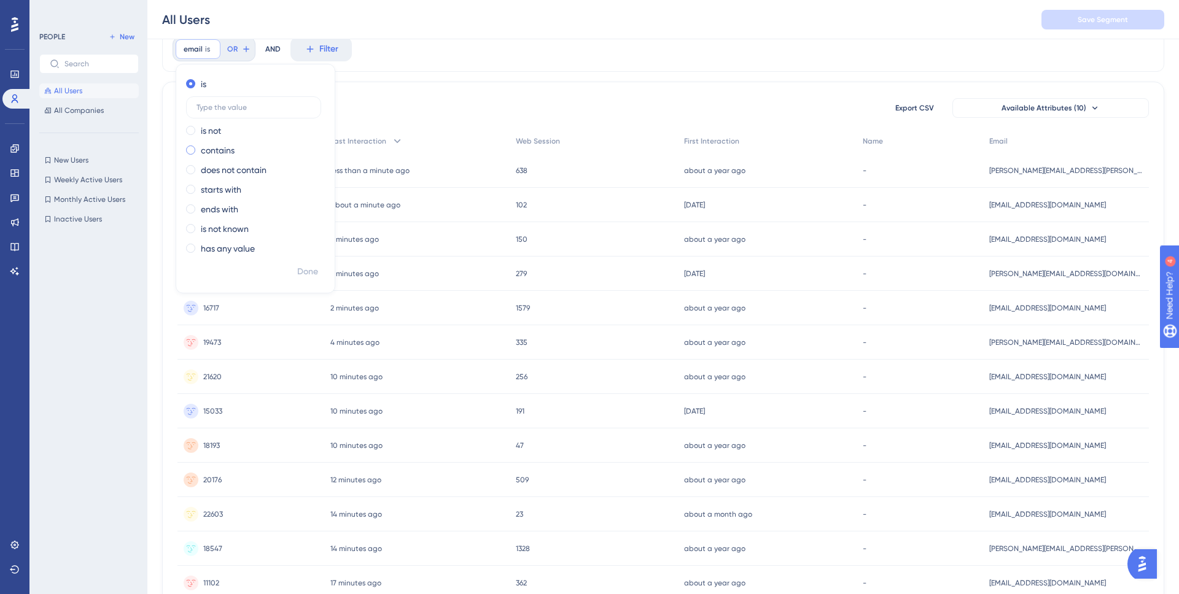
click at [219, 150] on label "contains" at bounding box center [218, 150] width 34 height 15
click at [227, 145] on input "text" at bounding box center [253, 146] width 114 height 9
type input "newtofit.com"
click at [308, 271] on span "Done" at bounding box center [307, 272] width 21 height 15
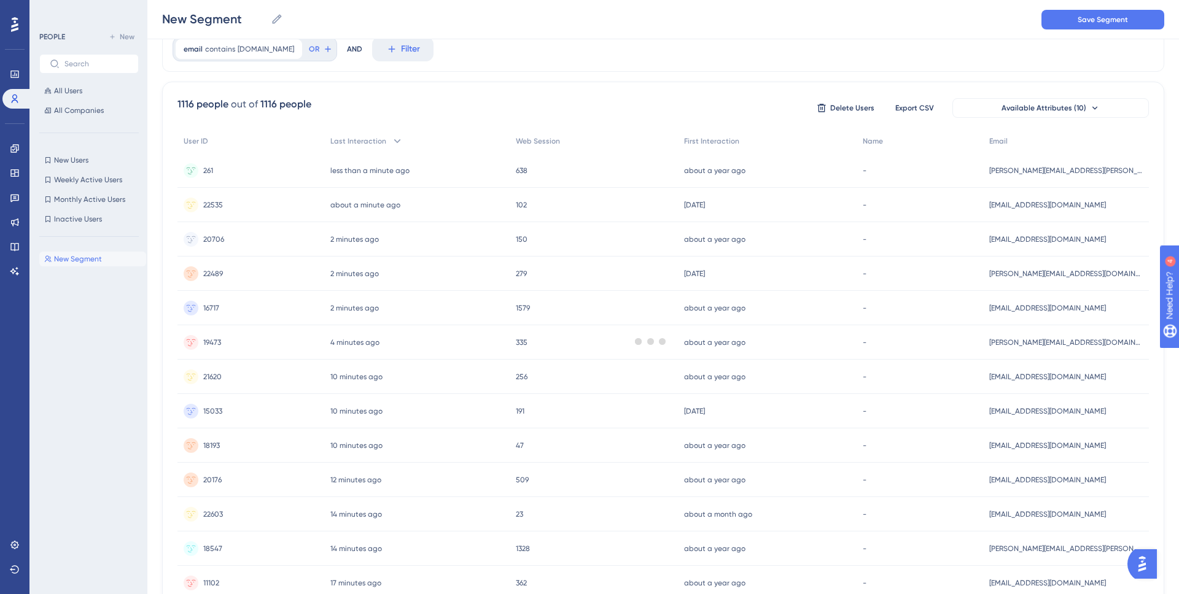
scroll to position [0, 0]
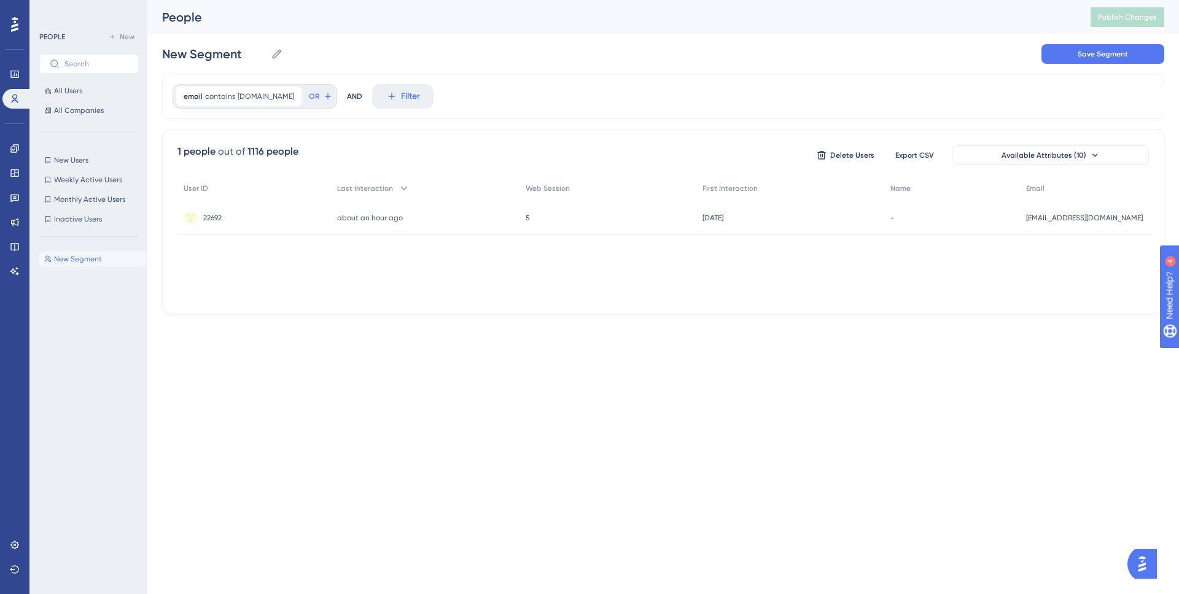
click at [292, 220] on div "22692 22692" at bounding box center [254, 218] width 154 height 34
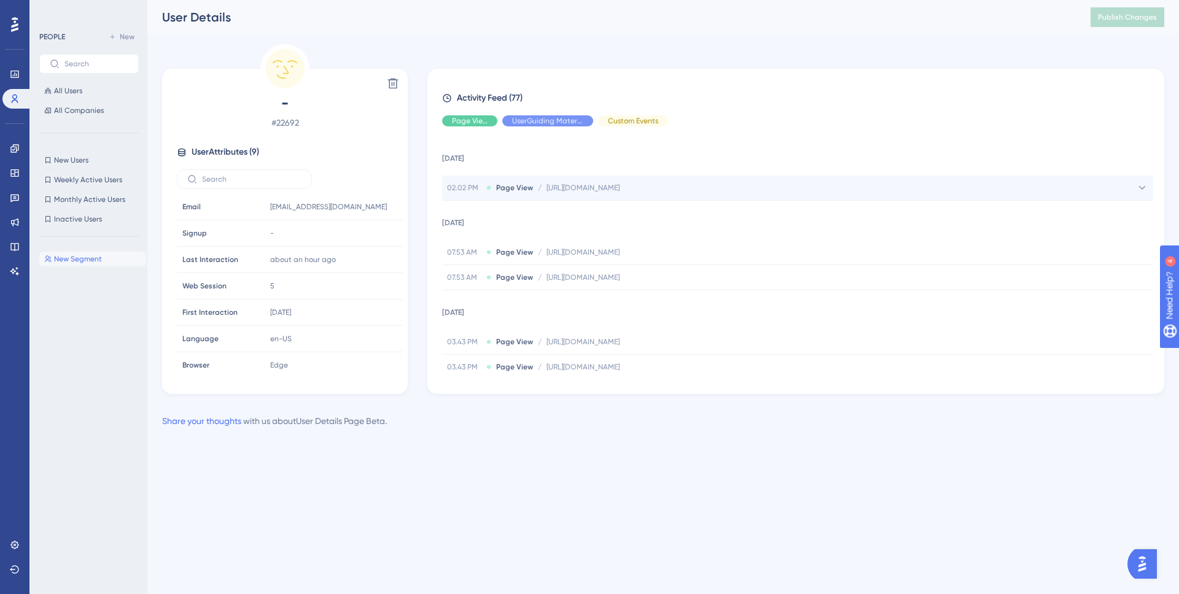
click at [795, 189] on div "02.02 PM Page View / https://console.disciplemedia.com/manage/newtofit/app_upda…" at bounding box center [797, 188] width 711 height 25
click at [818, 185] on div "02.02 PM Page View / https://console.disciplemedia.com/manage/newtofit/app_upda…" at bounding box center [797, 188] width 711 height 25
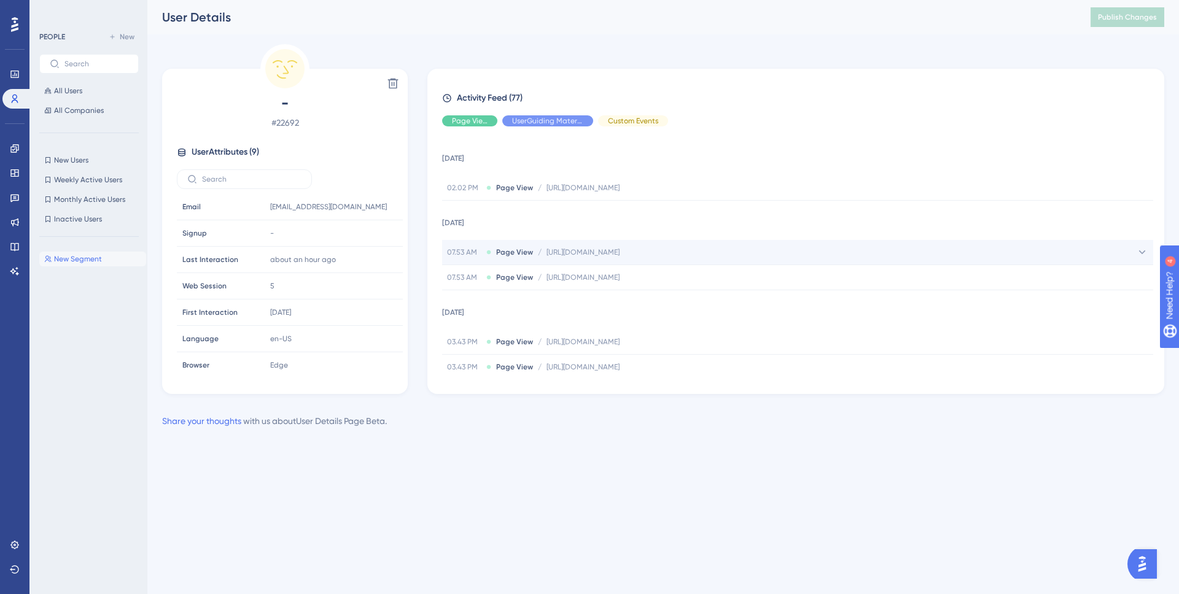
click at [802, 247] on div "07.53 AM Page View / https://console.disciplemedia.com/manage/newtofit/branding…" at bounding box center [797, 252] width 711 height 25
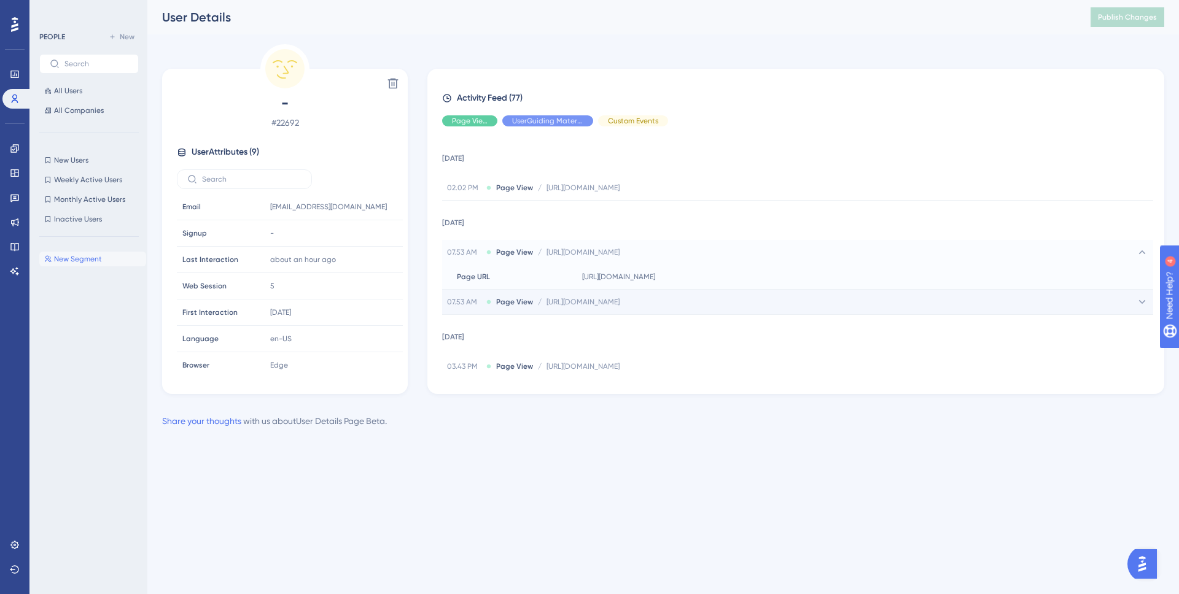
click at [808, 301] on div "07.53 AM Page View / https://console.disciplemedia.com/manage/newtofit/action-c…" at bounding box center [797, 302] width 711 height 25
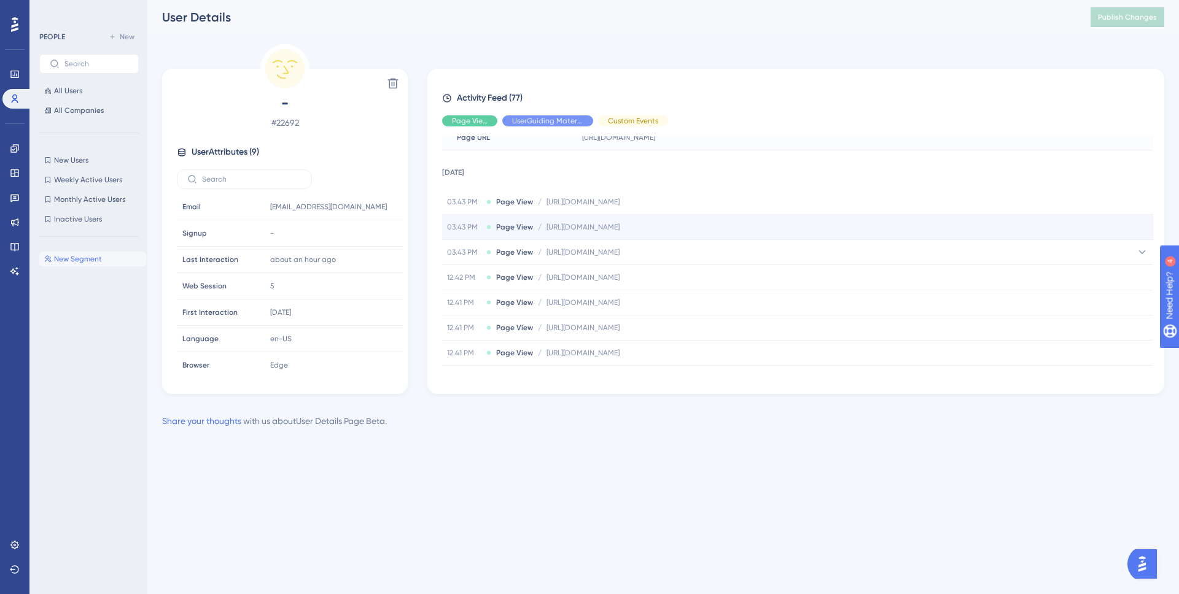
scroll to position [185, 0]
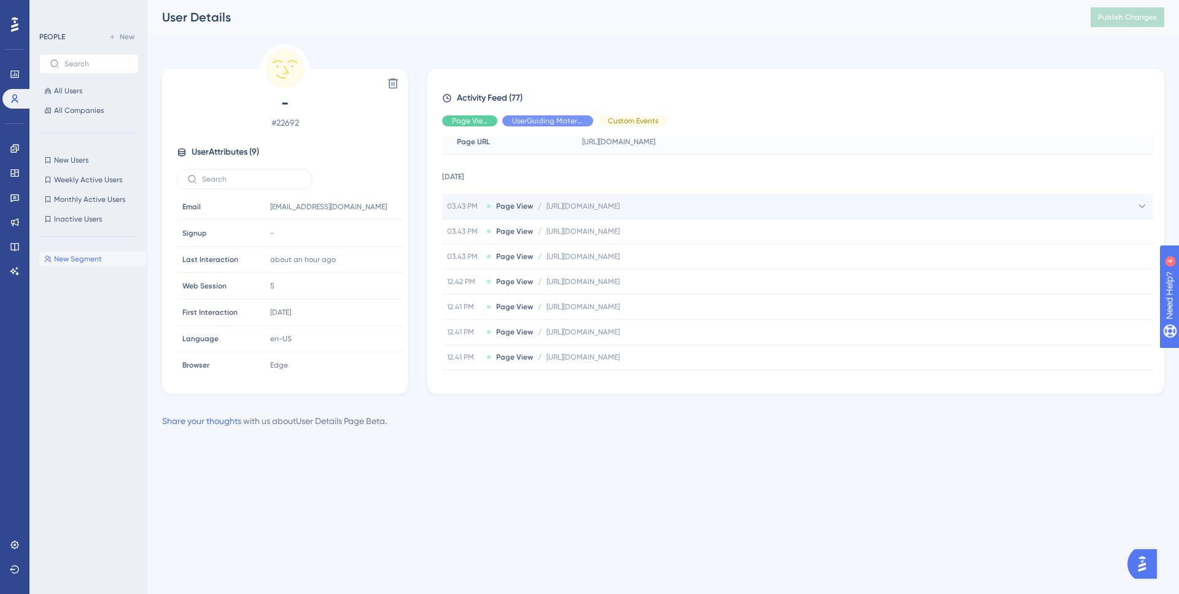
click at [820, 206] on div "03.43 PM Page View / https://newtofit.disciplemedia.com/manage/members/customis…" at bounding box center [797, 206] width 711 height 25
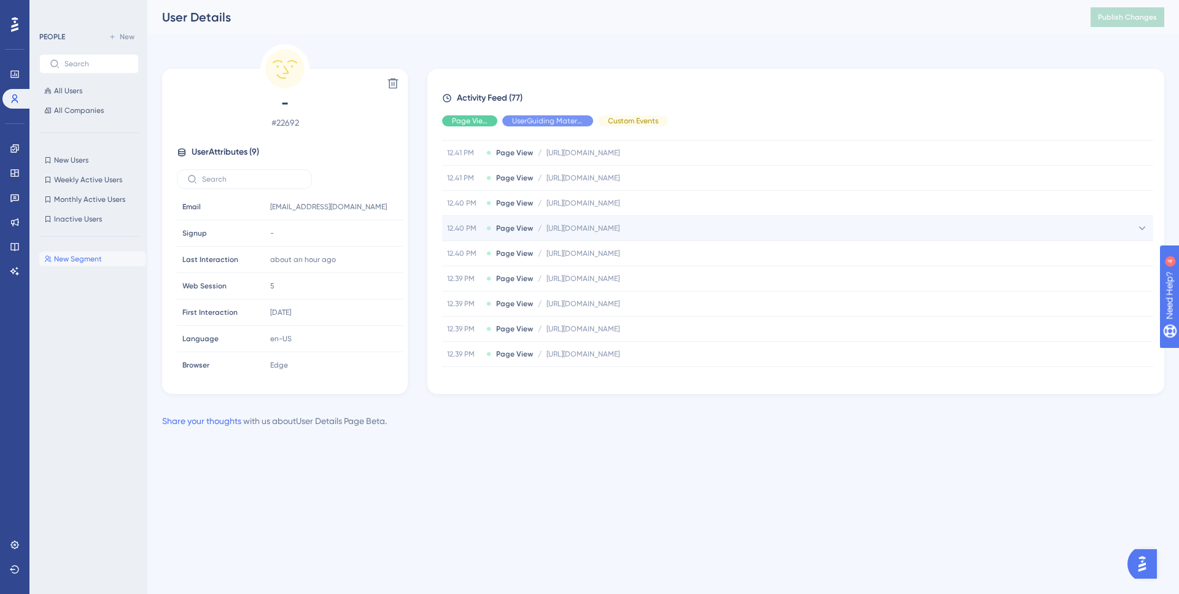
scroll to position [459, 0]
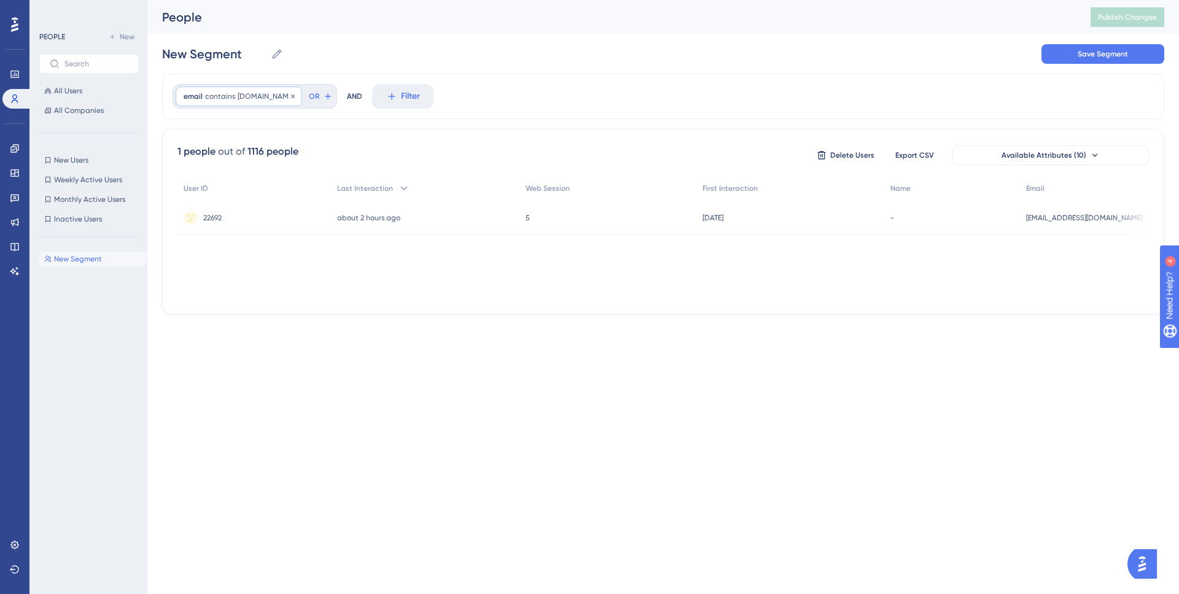
click at [245, 99] on span "newtofit.com" at bounding box center [266, 96] width 56 height 10
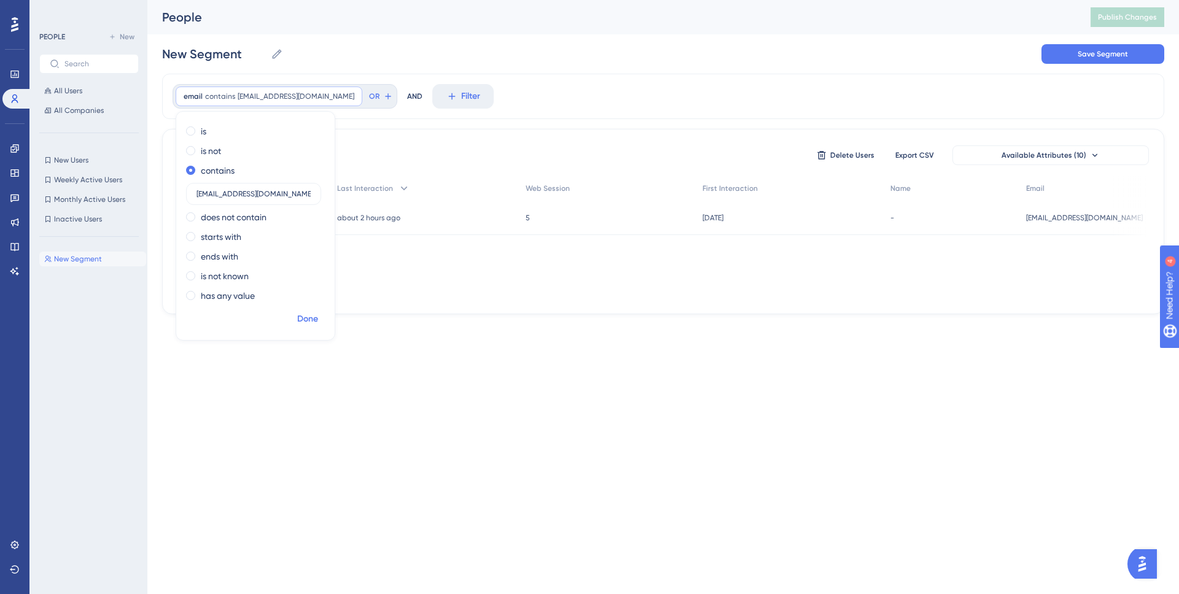
type input "randykalte@gmail.com"
click at [305, 315] on span "Done" at bounding box center [307, 319] width 21 height 15
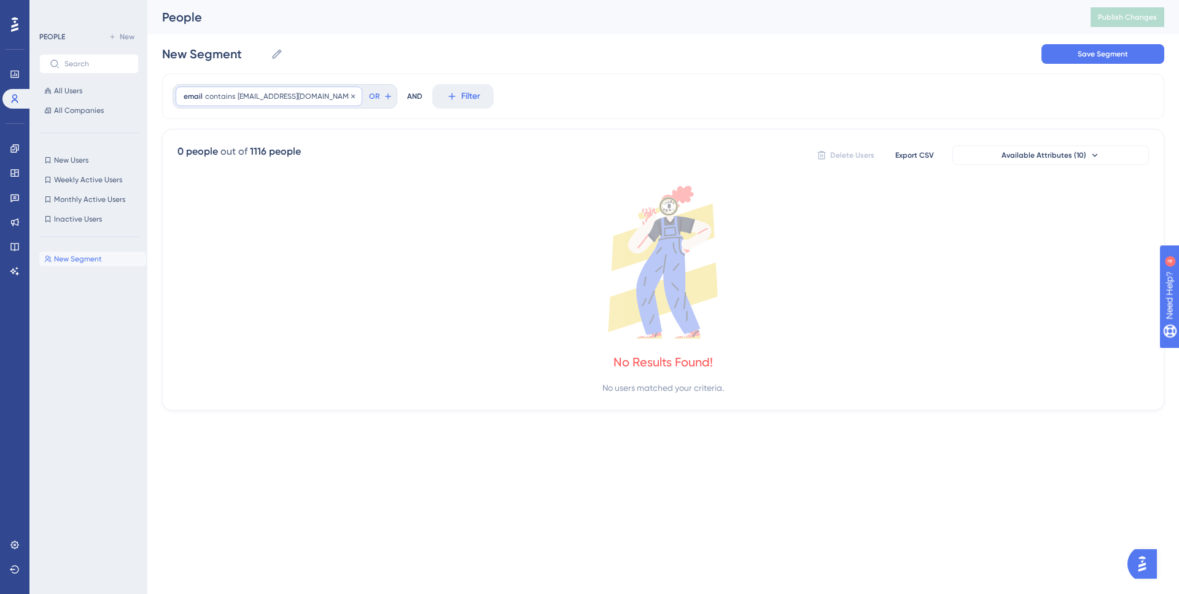
click at [262, 99] on span "randykalte@gmail.com" at bounding box center [296, 96] width 117 height 10
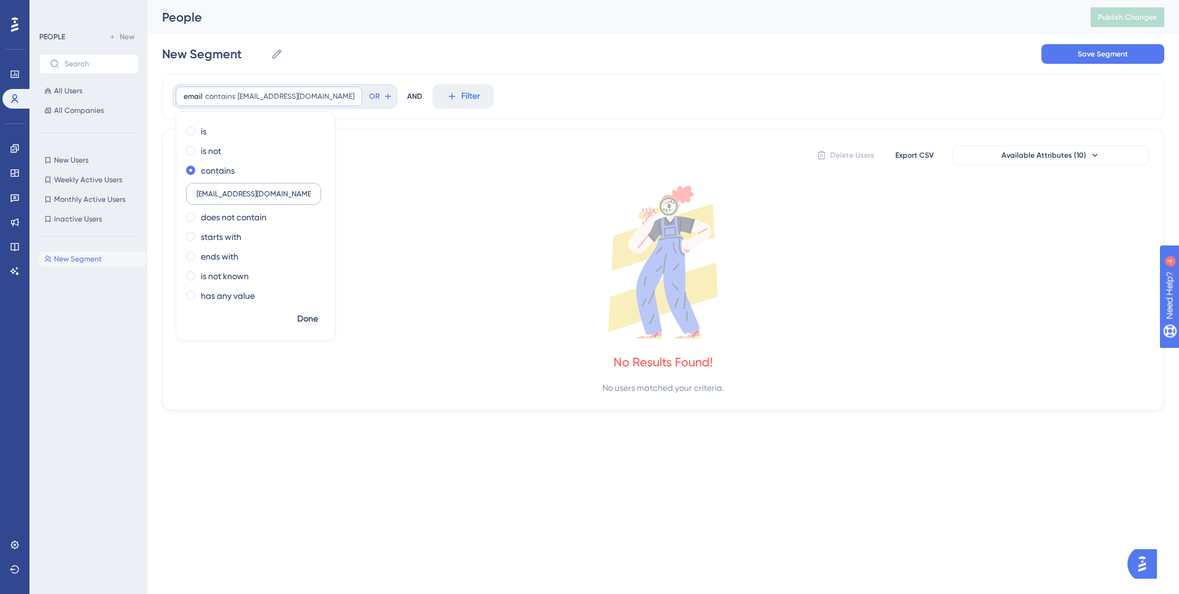
drag, startPoint x: 260, startPoint y: 198, endPoint x: 232, endPoint y: 196, distance: 27.7
click at [232, 196] on input "randykalte@gmail.com" at bounding box center [253, 194] width 114 height 9
type input "randykalte"
click at [312, 319] on span "Done" at bounding box center [307, 319] width 21 height 15
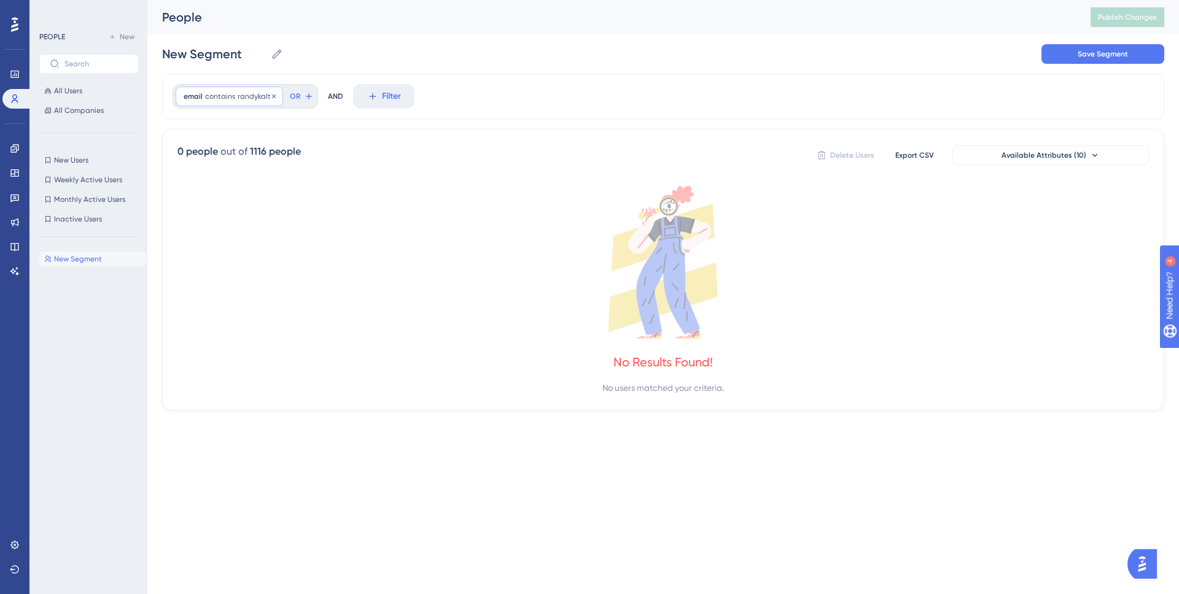
click at [246, 99] on span "randykalte" at bounding box center [256, 96] width 37 height 10
drag, startPoint x: 247, startPoint y: 196, endPoint x: 217, endPoint y: 195, distance: 29.5
click at [217, 195] on input "randykalte" at bounding box center [253, 194] width 114 height 9
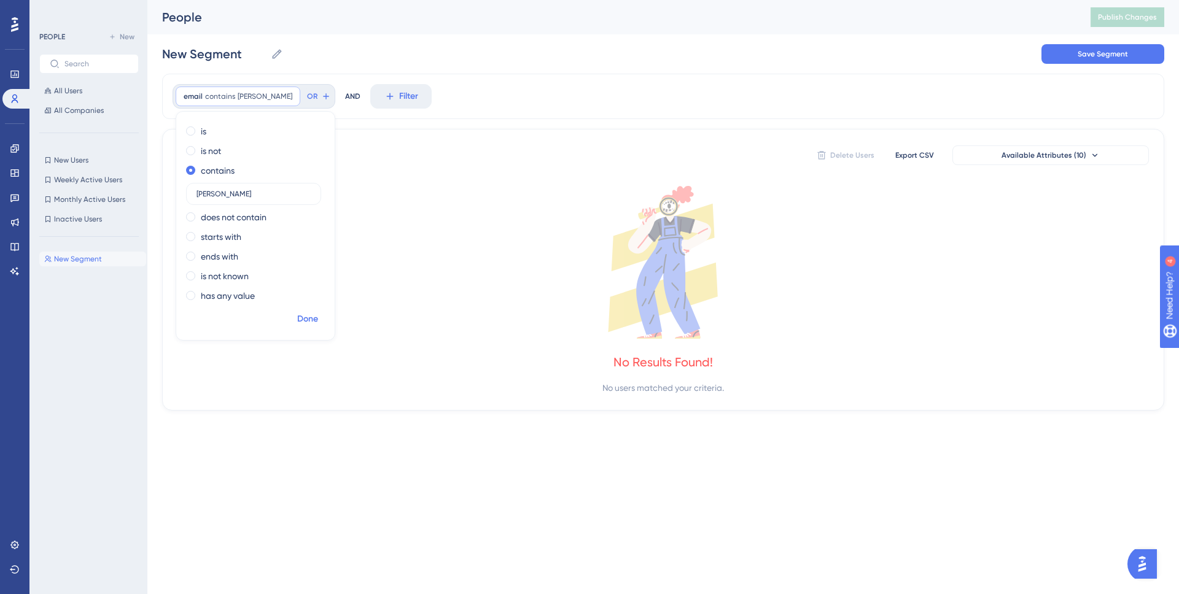
type input "randy"
click at [309, 320] on span "Done" at bounding box center [307, 319] width 21 height 15
click at [518, 86] on div "email contains randy randy Remove OR AND Filter" at bounding box center [663, 96] width 1002 height 45
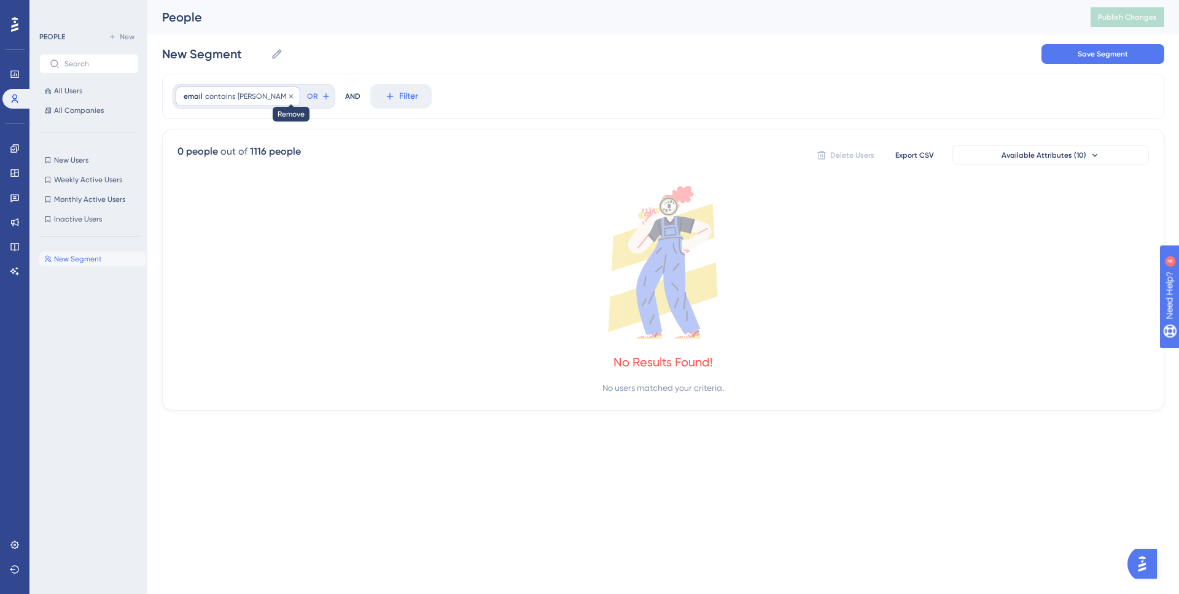
click at [287, 98] on icon at bounding box center [290, 96] width 7 height 7
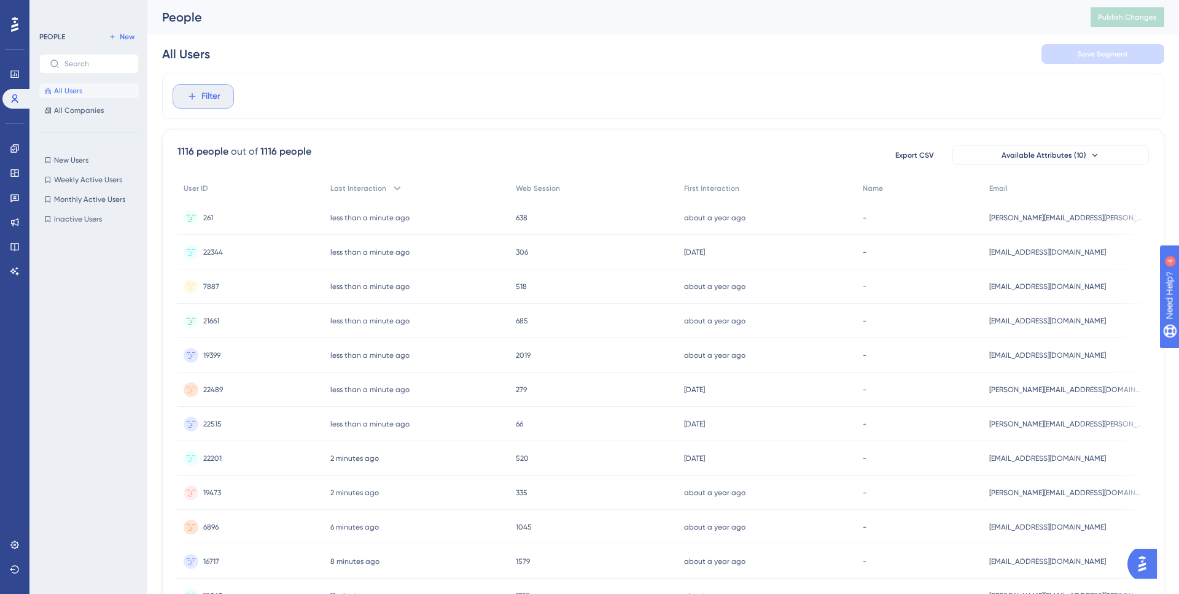
click at [202, 99] on span "Filter" at bounding box center [210, 96] width 19 height 15
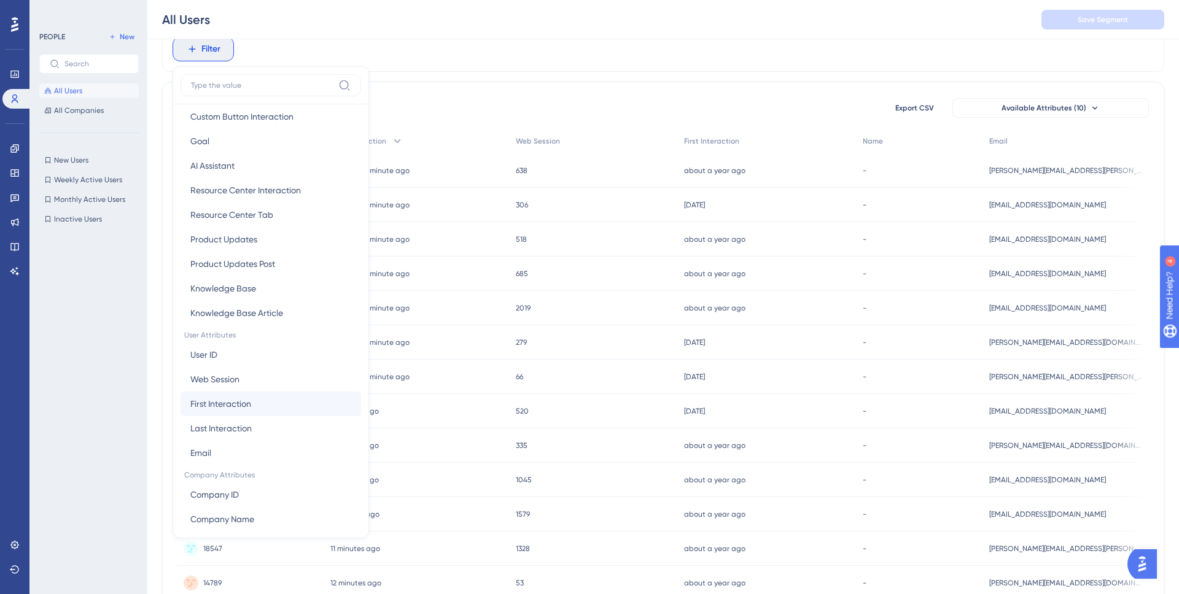
scroll to position [394, 0]
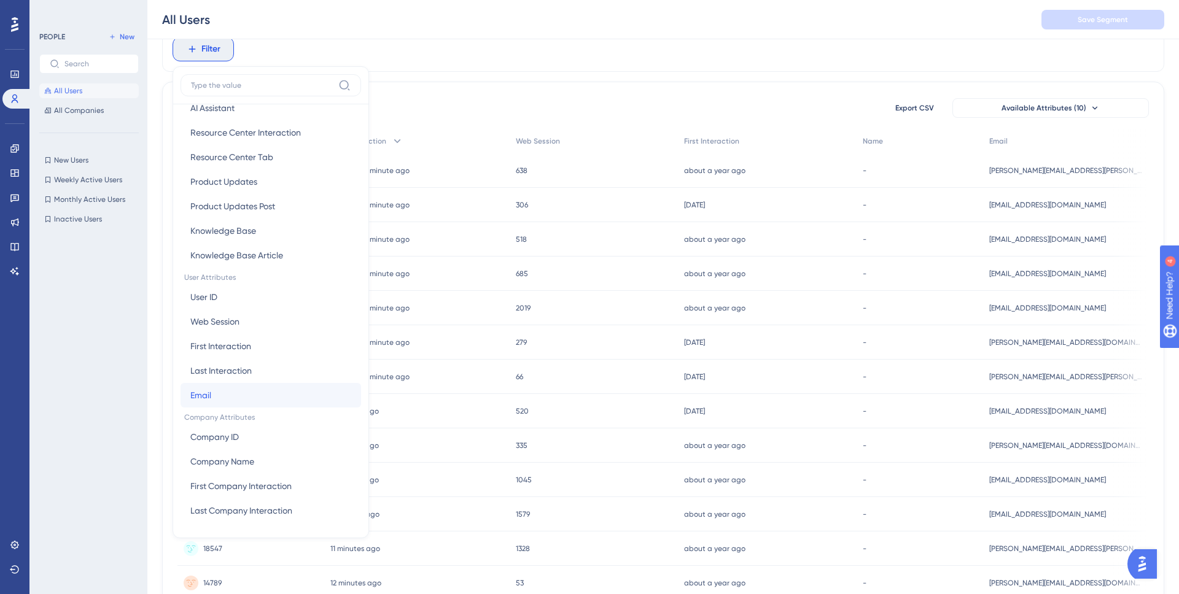
drag, startPoint x: 215, startPoint y: 391, endPoint x: 222, endPoint y: 330, distance: 61.2
click at [215, 391] on button "Email Email" at bounding box center [271, 395] width 181 height 25
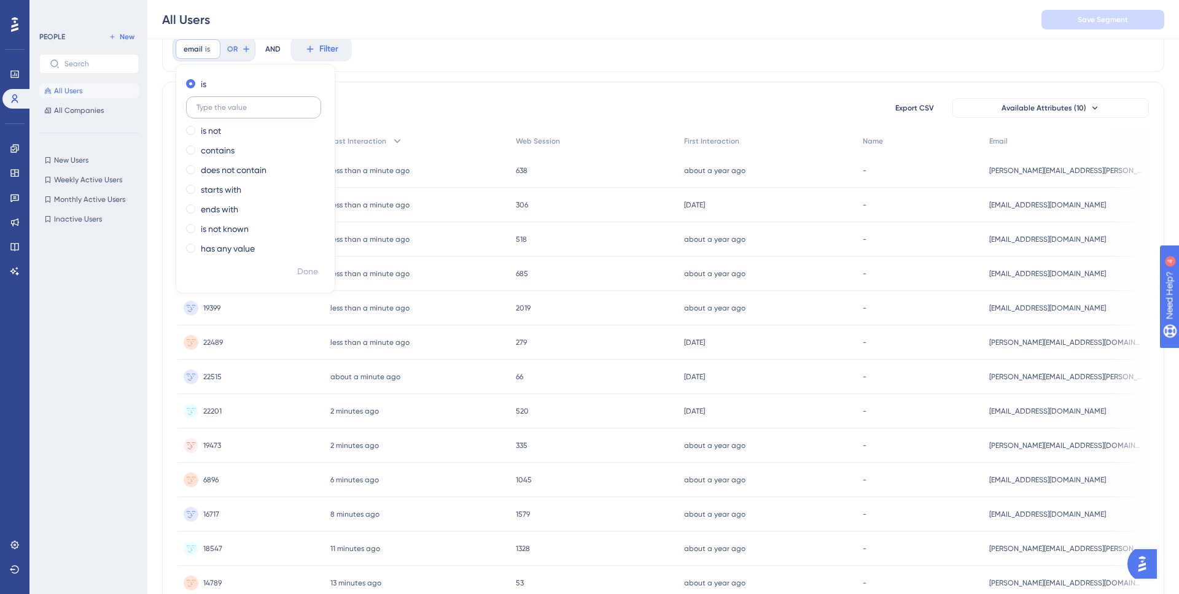
click at [249, 109] on input "text" at bounding box center [253, 107] width 114 height 9
type input "orange"
click at [235, 149] on div "contains" at bounding box center [253, 150] width 134 height 15
click at [314, 273] on span "Done" at bounding box center [307, 272] width 21 height 15
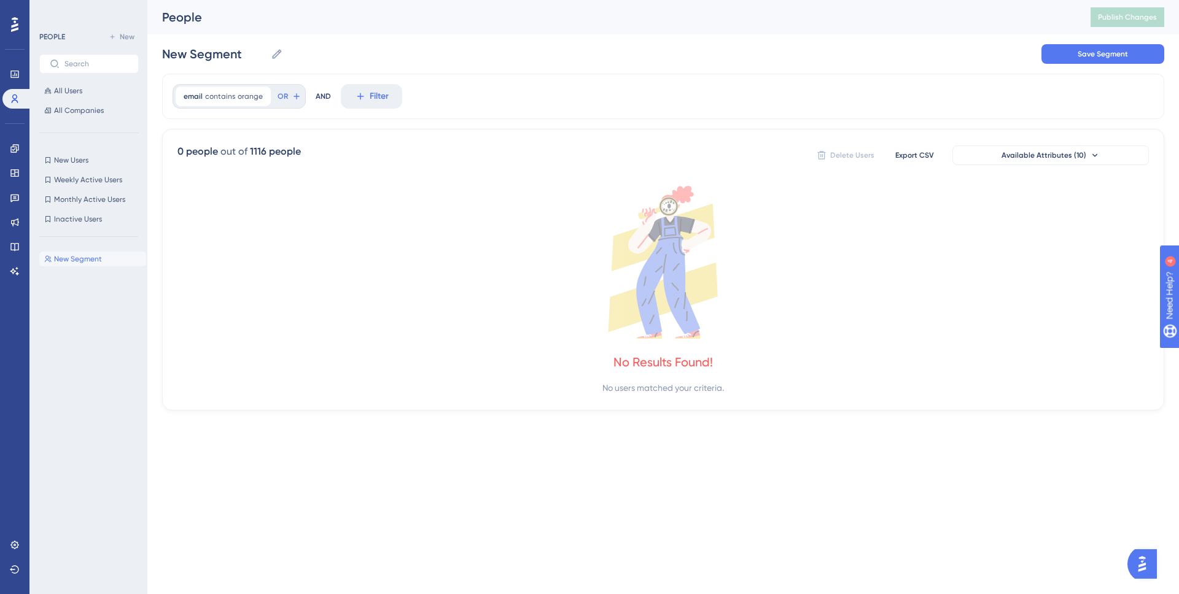
scroll to position [0, 0]
click at [258, 94] on icon at bounding box center [261, 96] width 7 height 7
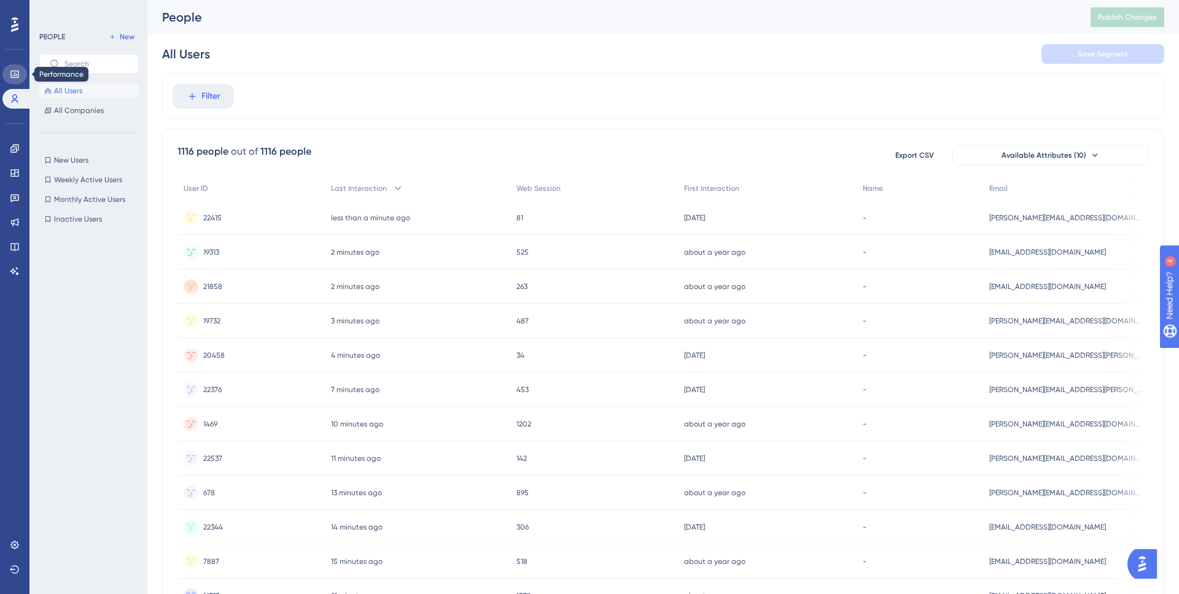
click at [21, 77] on link at bounding box center [14, 74] width 25 height 20
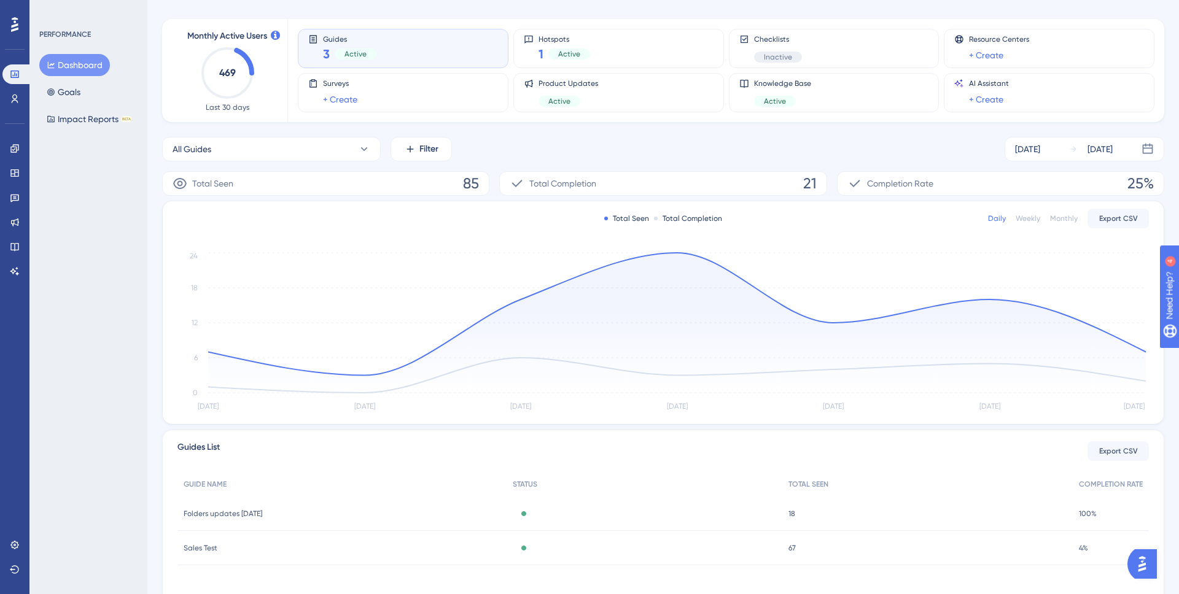
scroll to position [100, 0]
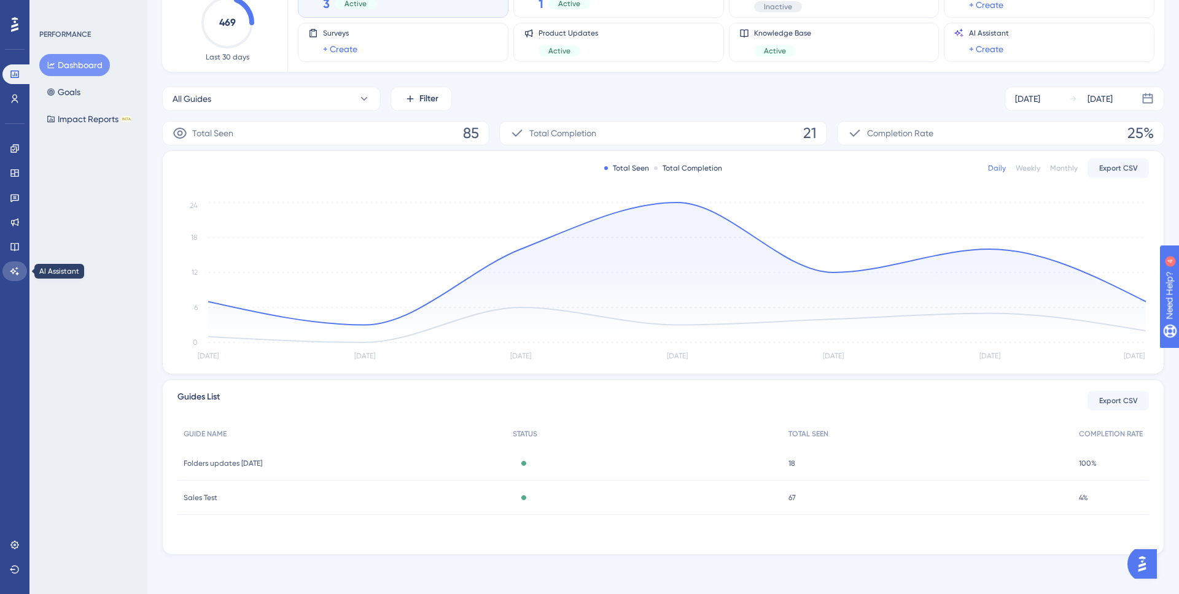
click at [13, 268] on icon at bounding box center [15, 271] width 10 height 10
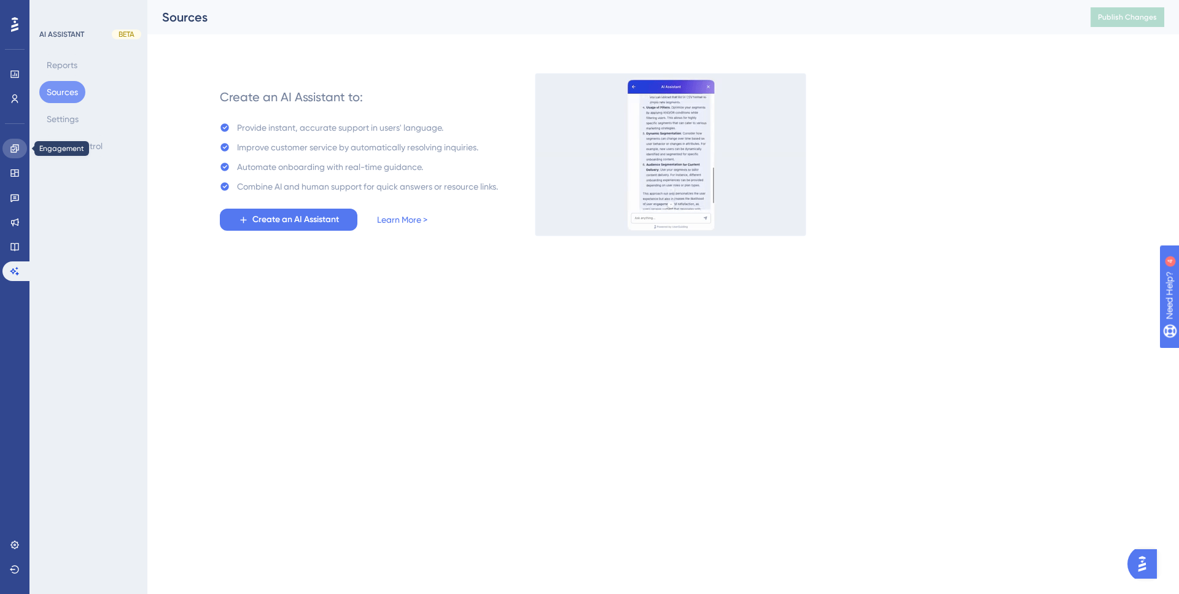
click at [14, 146] on icon at bounding box center [15, 149] width 10 height 10
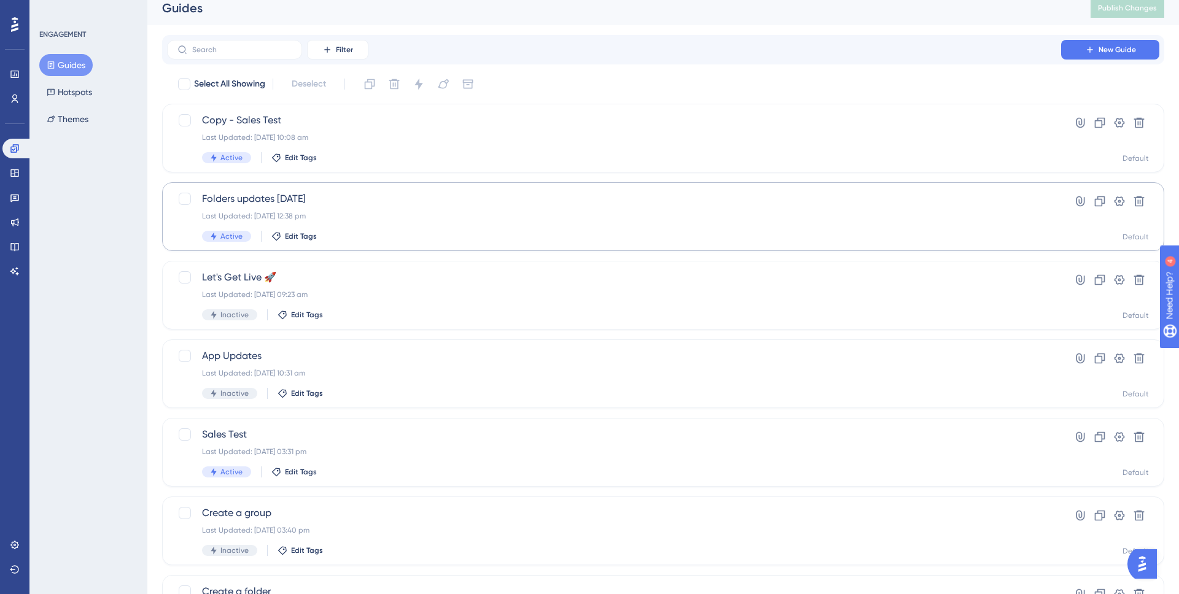
scroll to position [21, 0]
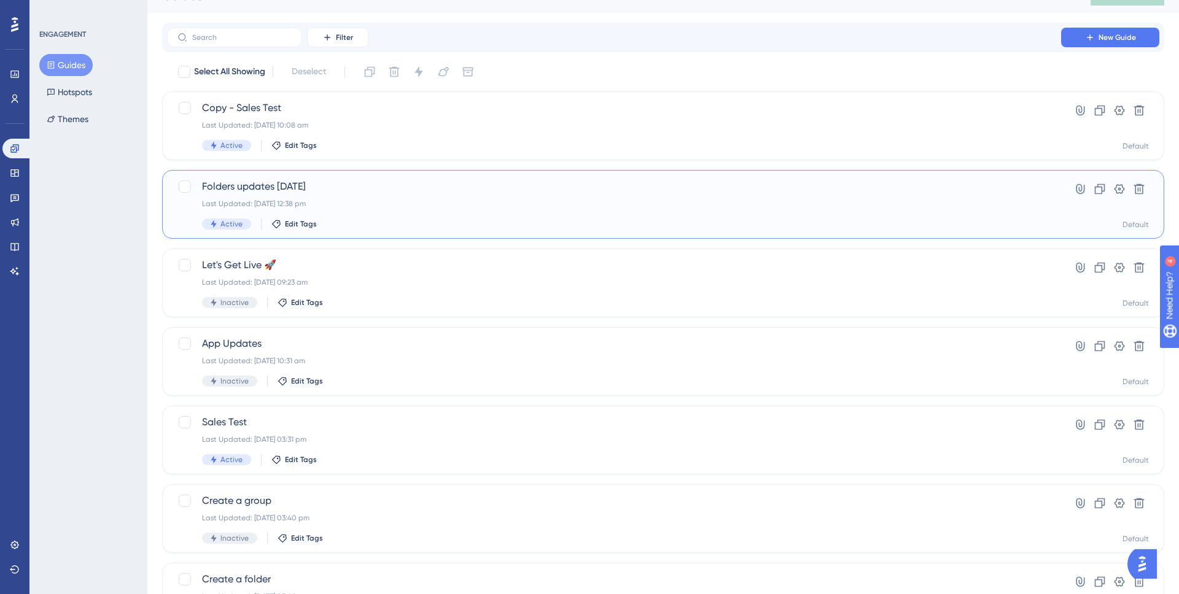
click at [866, 196] on div "Folders updates May 24 Last Updated: 12 May 2025 12:38 pm Active Edit Tags" at bounding box center [614, 204] width 824 height 50
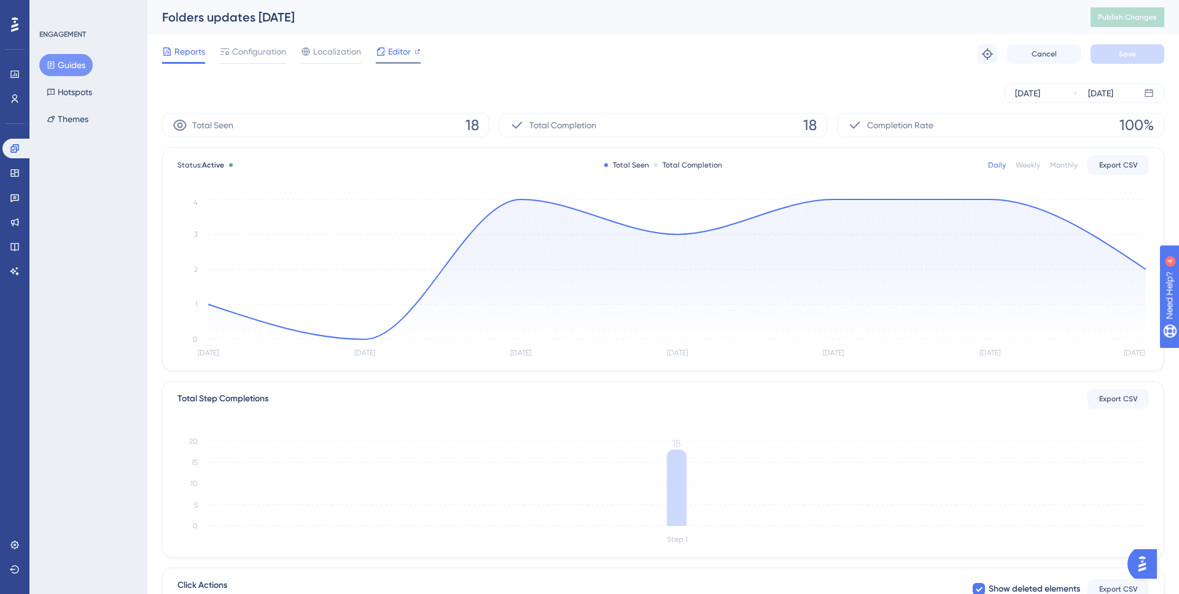
click at [387, 48] on div "Editor" at bounding box center [398, 51] width 45 height 15
click at [343, 50] on span "Localization" at bounding box center [337, 51] width 48 height 15
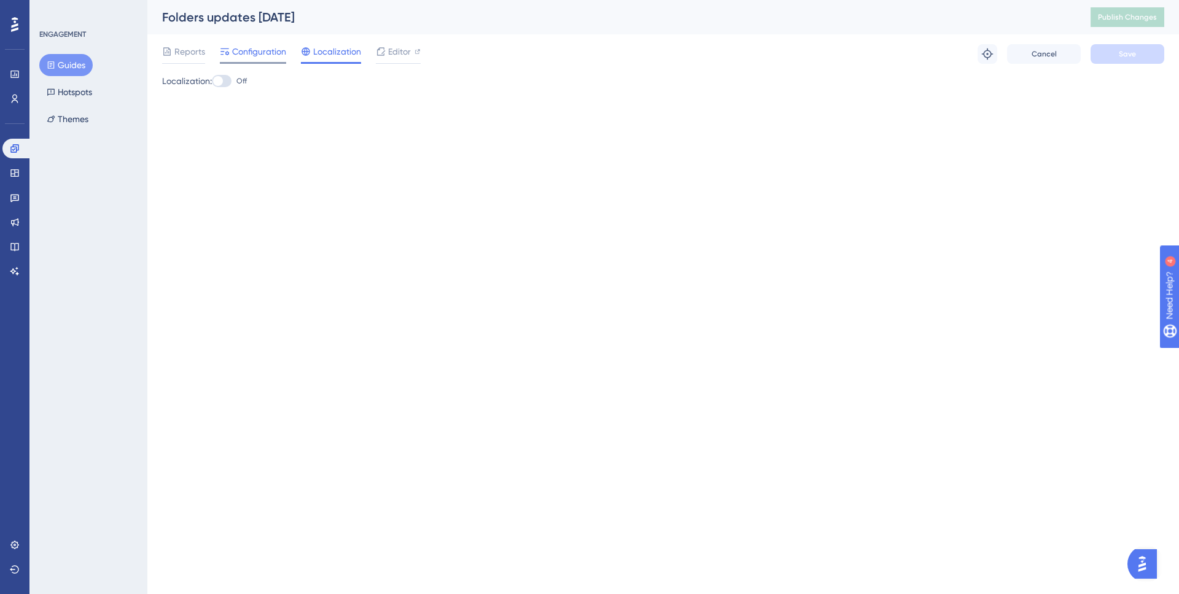
click at [252, 56] on span "Configuration" at bounding box center [259, 51] width 54 height 15
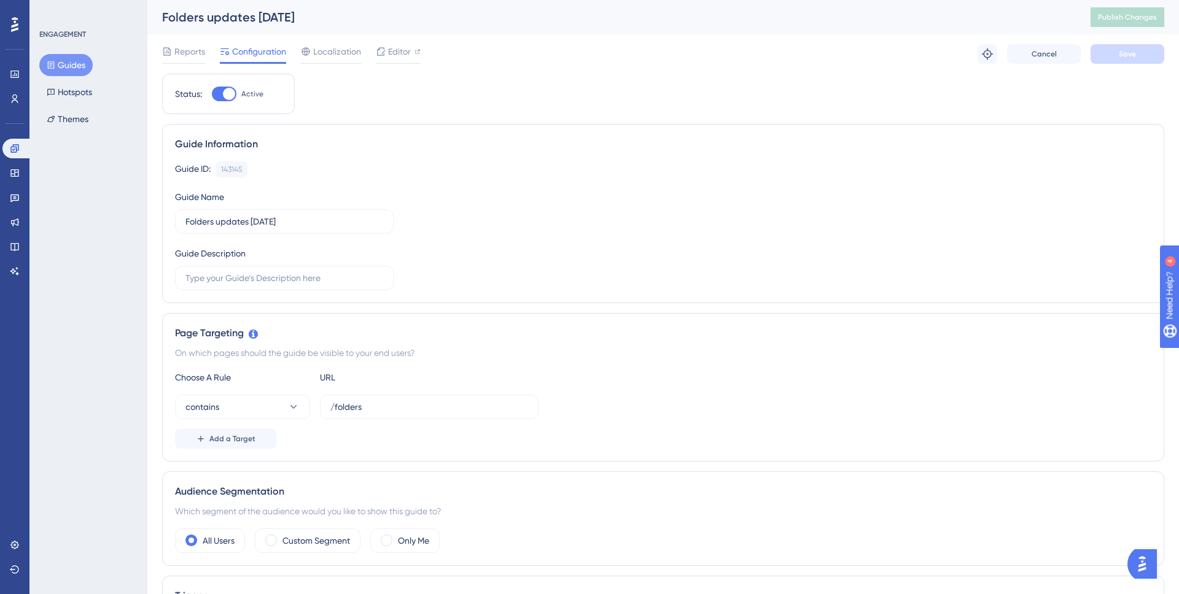
click at [227, 92] on div at bounding box center [229, 94] width 12 height 12
click at [212, 94] on input "Active" at bounding box center [211, 94] width 1 height 1
checkbox input "false"
click at [1119, 49] on span "Save" at bounding box center [1127, 54] width 17 height 10
click at [1134, 20] on span "Publish Changes" at bounding box center [1127, 17] width 59 height 10
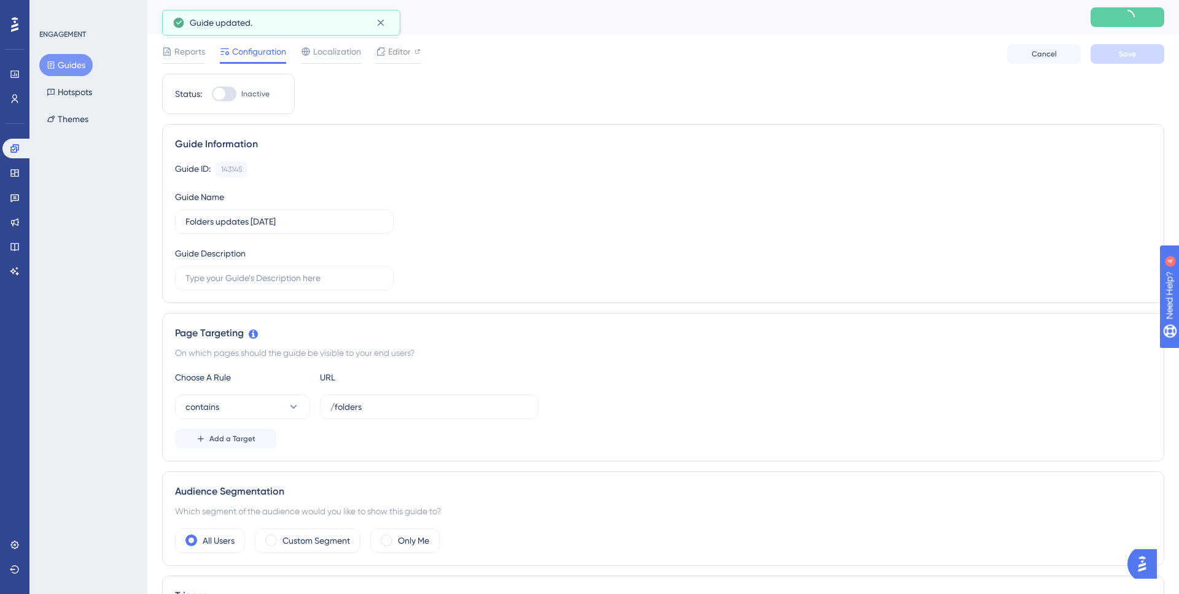
click at [63, 51] on div "ENGAGEMENT Guides Hotspots Themes" at bounding box center [88, 79] width 99 height 101
click at [70, 61] on button "Guides" at bounding box center [65, 65] width 53 height 22
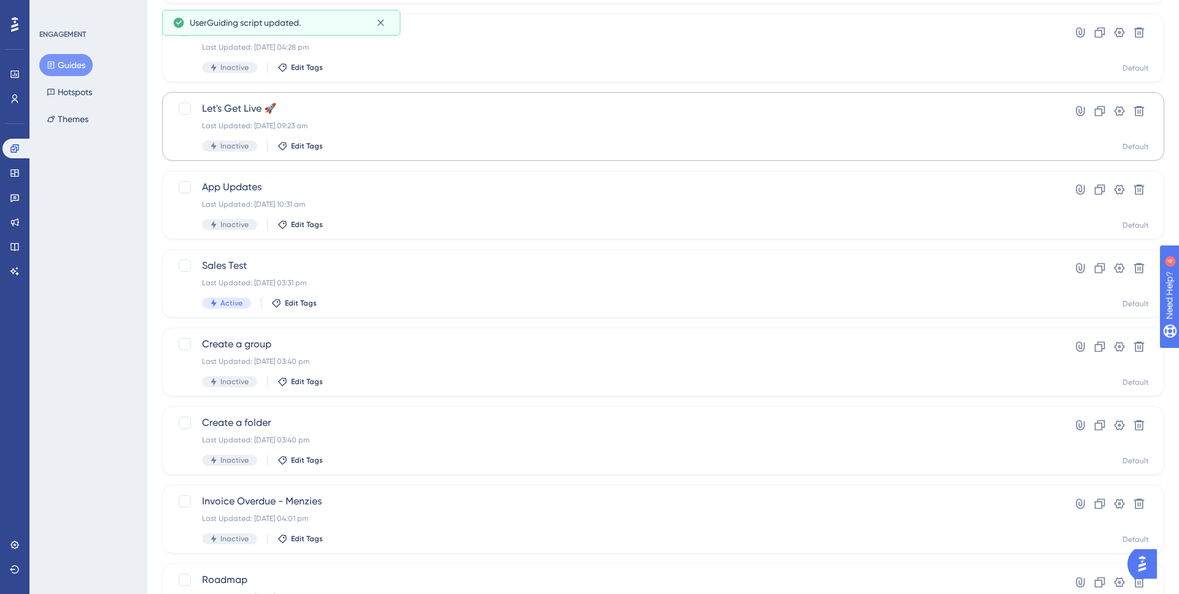
scroll to position [20, 0]
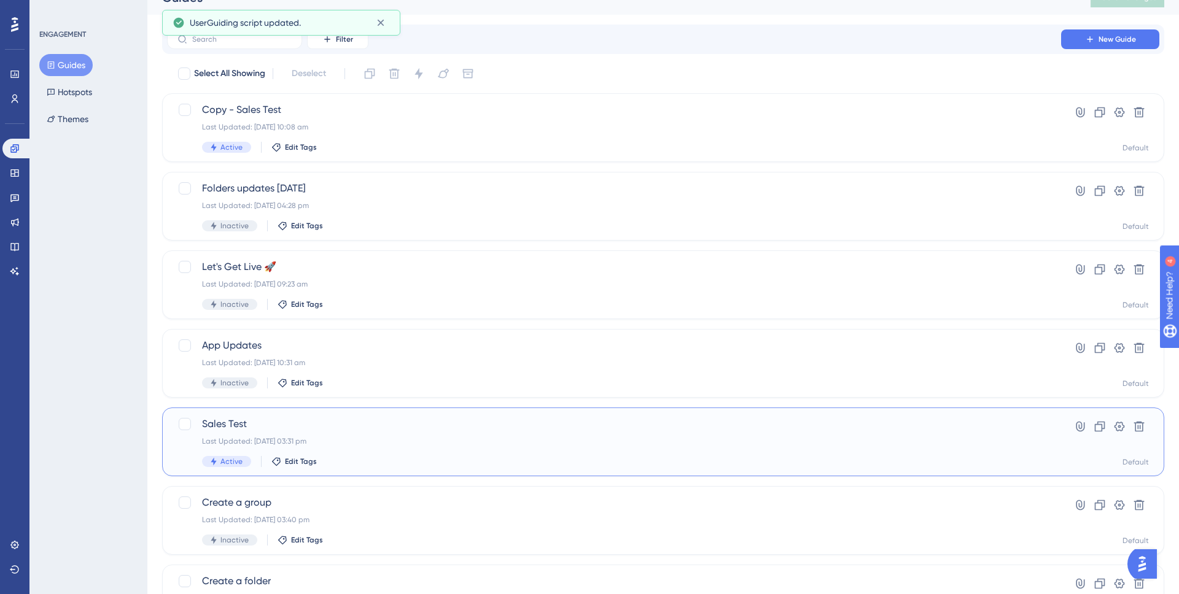
click at [494, 433] on div "Sales Test Last Updated: 29 May 2025 03:31 pm Active Edit Tags" at bounding box center [614, 442] width 824 height 50
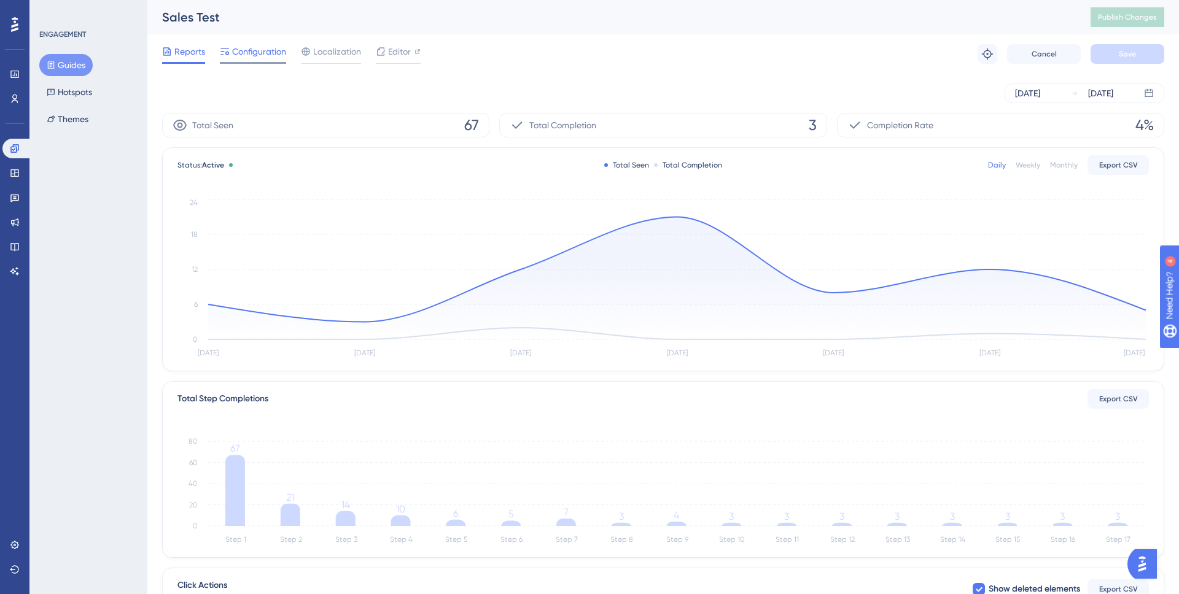
click at [267, 55] on span "Configuration" at bounding box center [259, 51] width 54 height 15
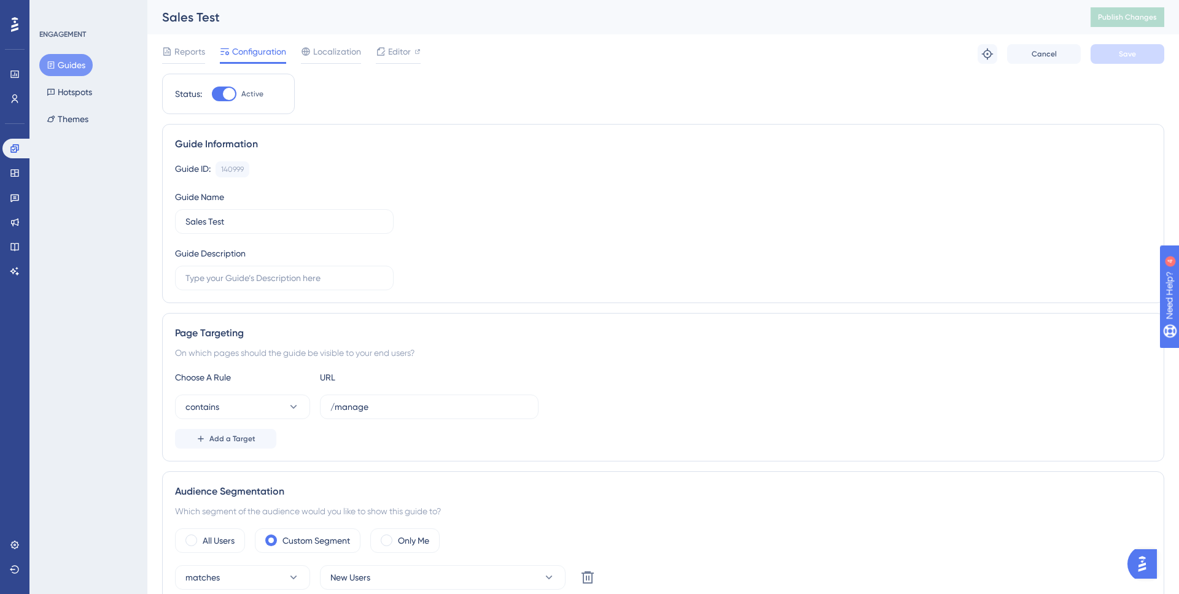
click at [226, 94] on div at bounding box center [229, 94] width 12 height 12
click at [212, 94] on input "Active" at bounding box center [211, 94] width 1 height 1
checkbox input "false"
click at [1122, 56] on span "Save" at bounding box center [1127, 54] width 17 height 10
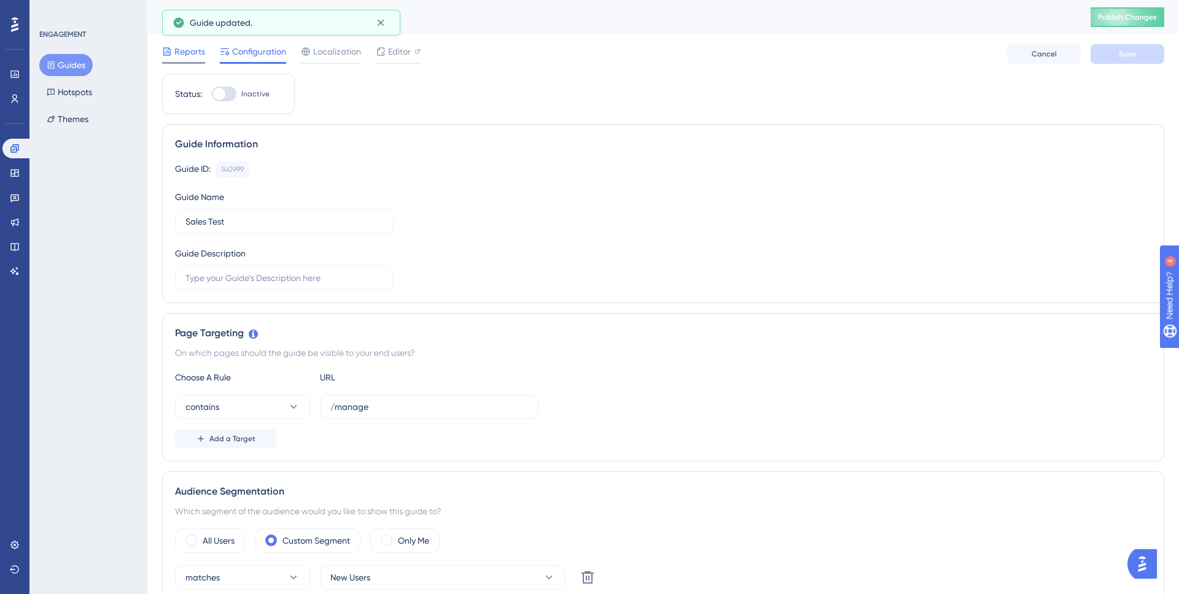
click at [181, 56] on span "Reports" at bounding box center [189, 51] width 31 height 15
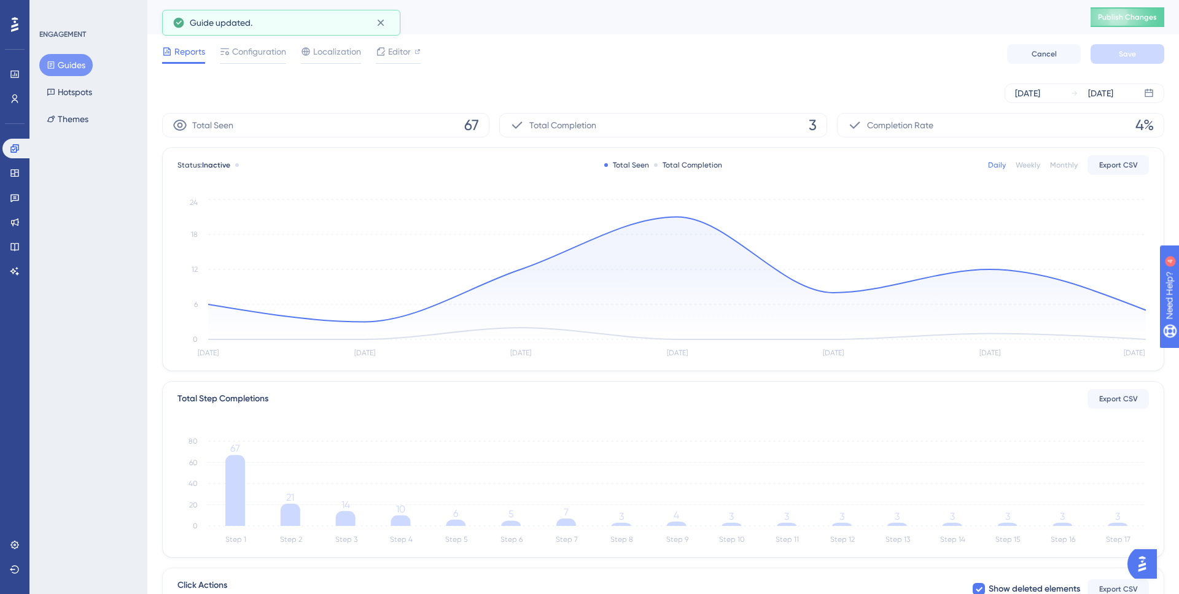
click at [76, 67] on button "Guides" at bounding box center [65, 65] width 53 height 22
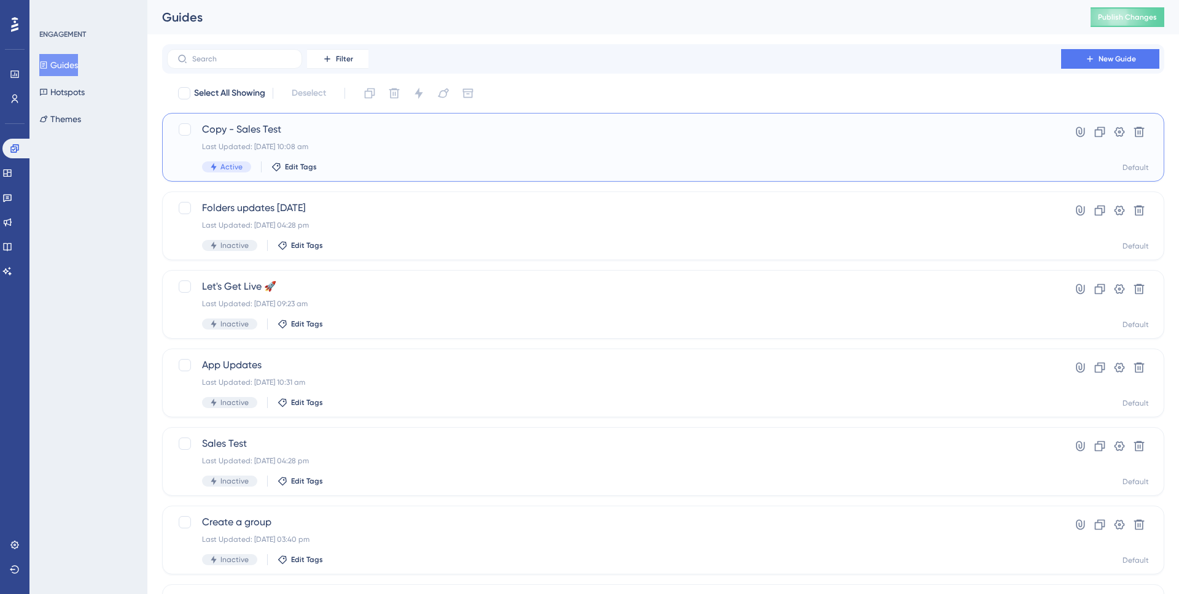
click at [362, 152] on div "Copy - Sales Test Last Updated: [DATE] 10:08 am Active Edit Tags" at bounding box center [614, 147] width 824 height 50
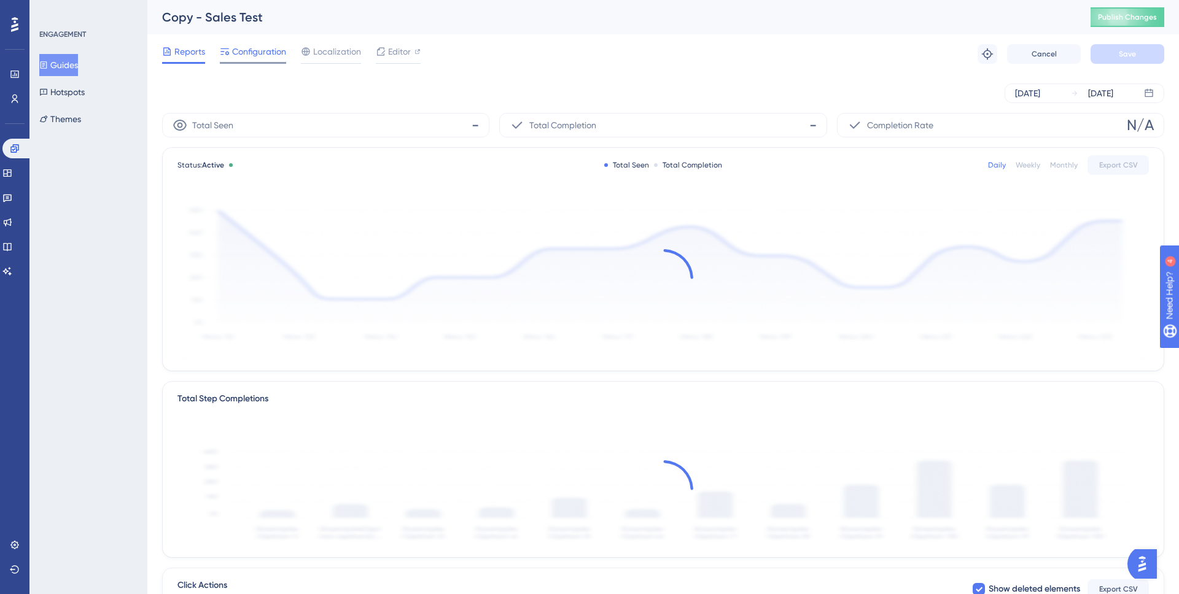
click at [272, 53] on span "Configuration" at bounding box center [259, 51] width 54 height 15
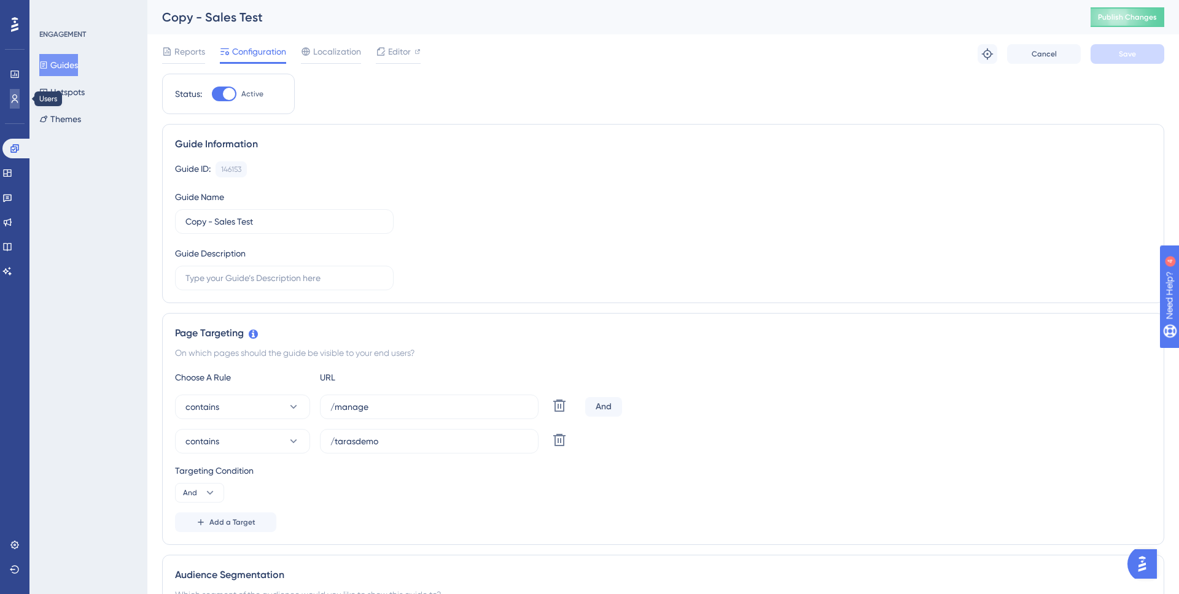
click at [17, 98] on icon at bounding box center [15, 99] width 10 height 10
